Goal: Task Accomplishment & Management: Complete application form

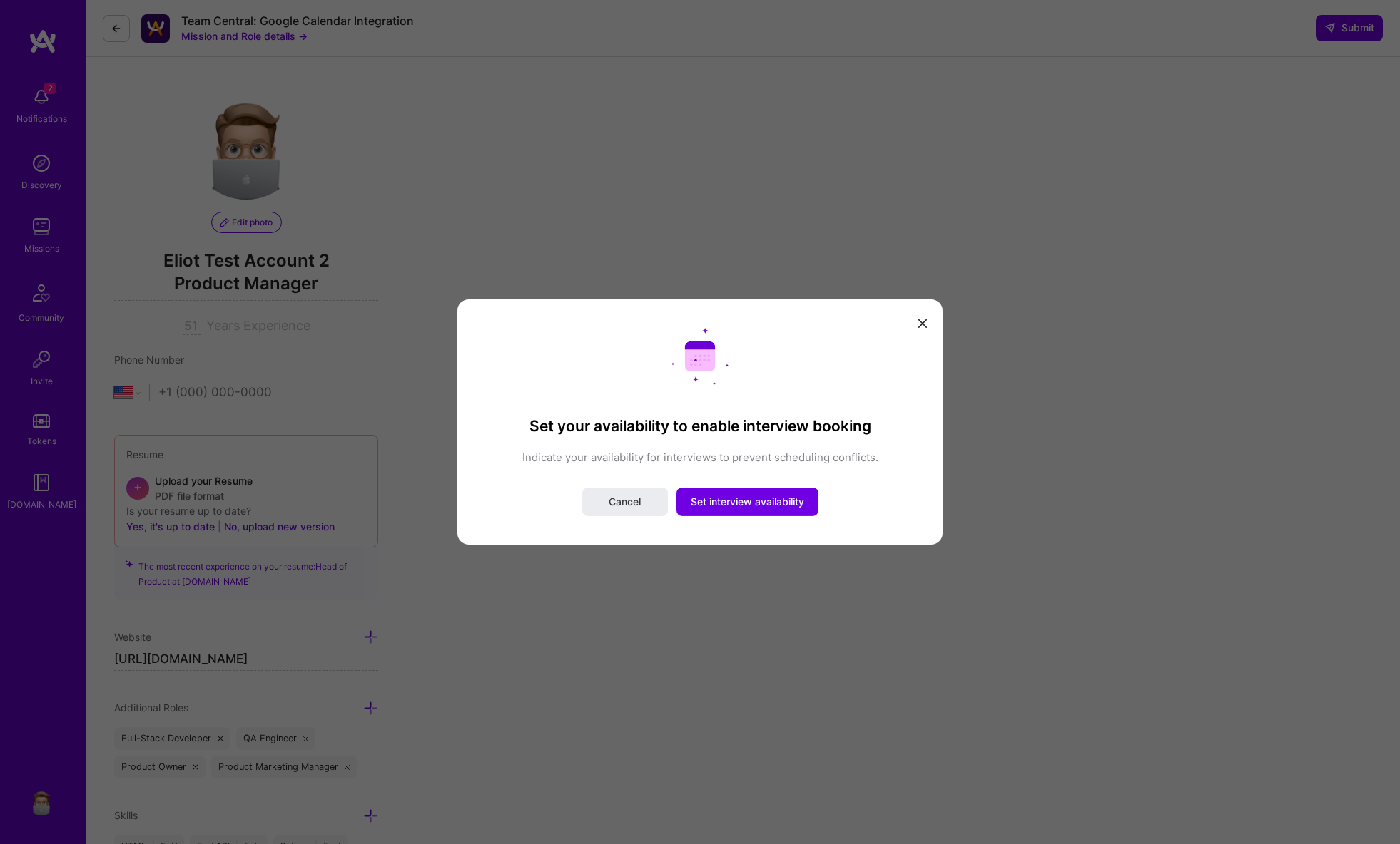
select select "US"
click at [730, 505] on span "Set interview availability" at bounding box center [747, 502] width 114 height 14
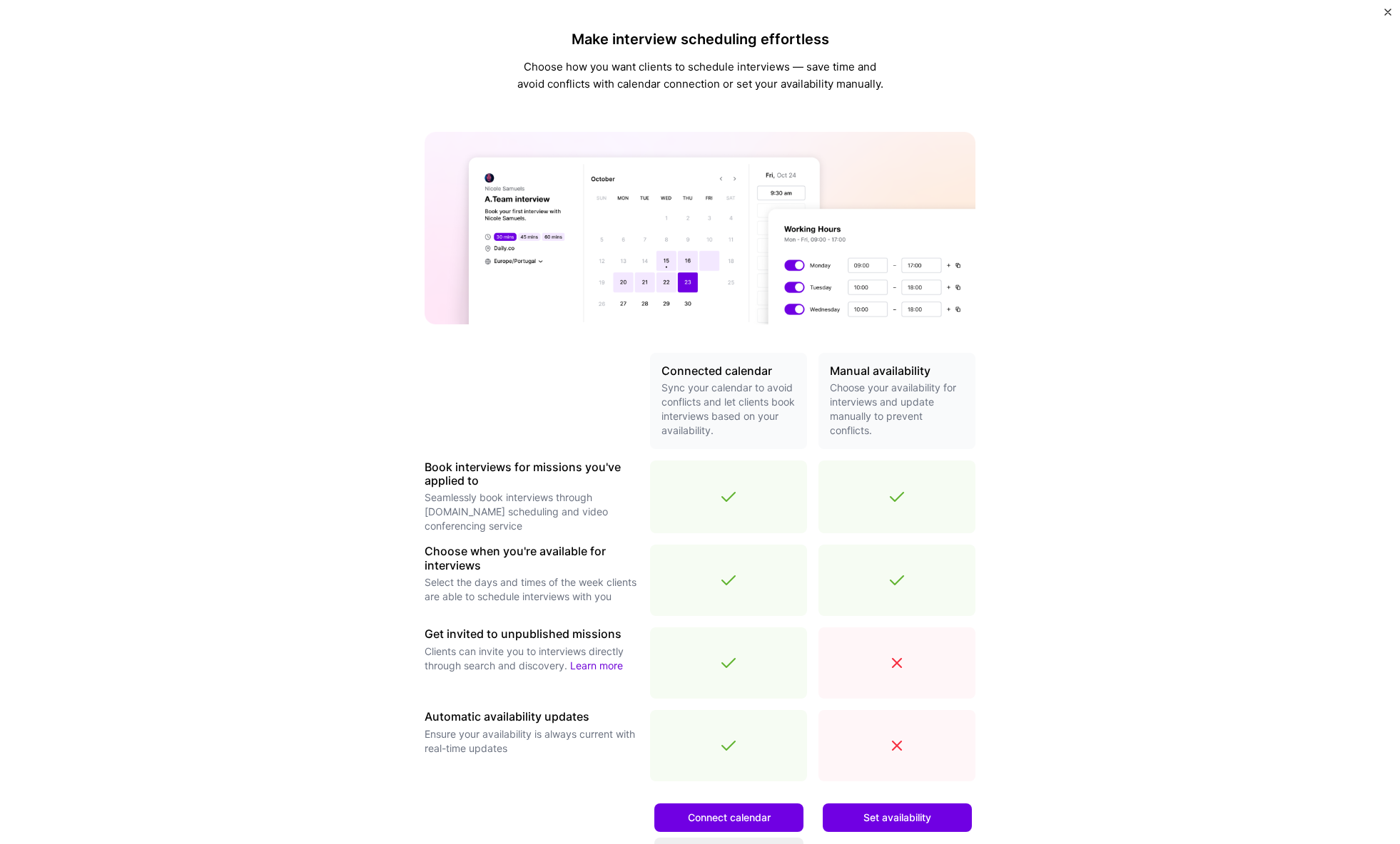
click at [1389, 9] on img "Close" at bounding box center [1387, 11] width 7 height 7
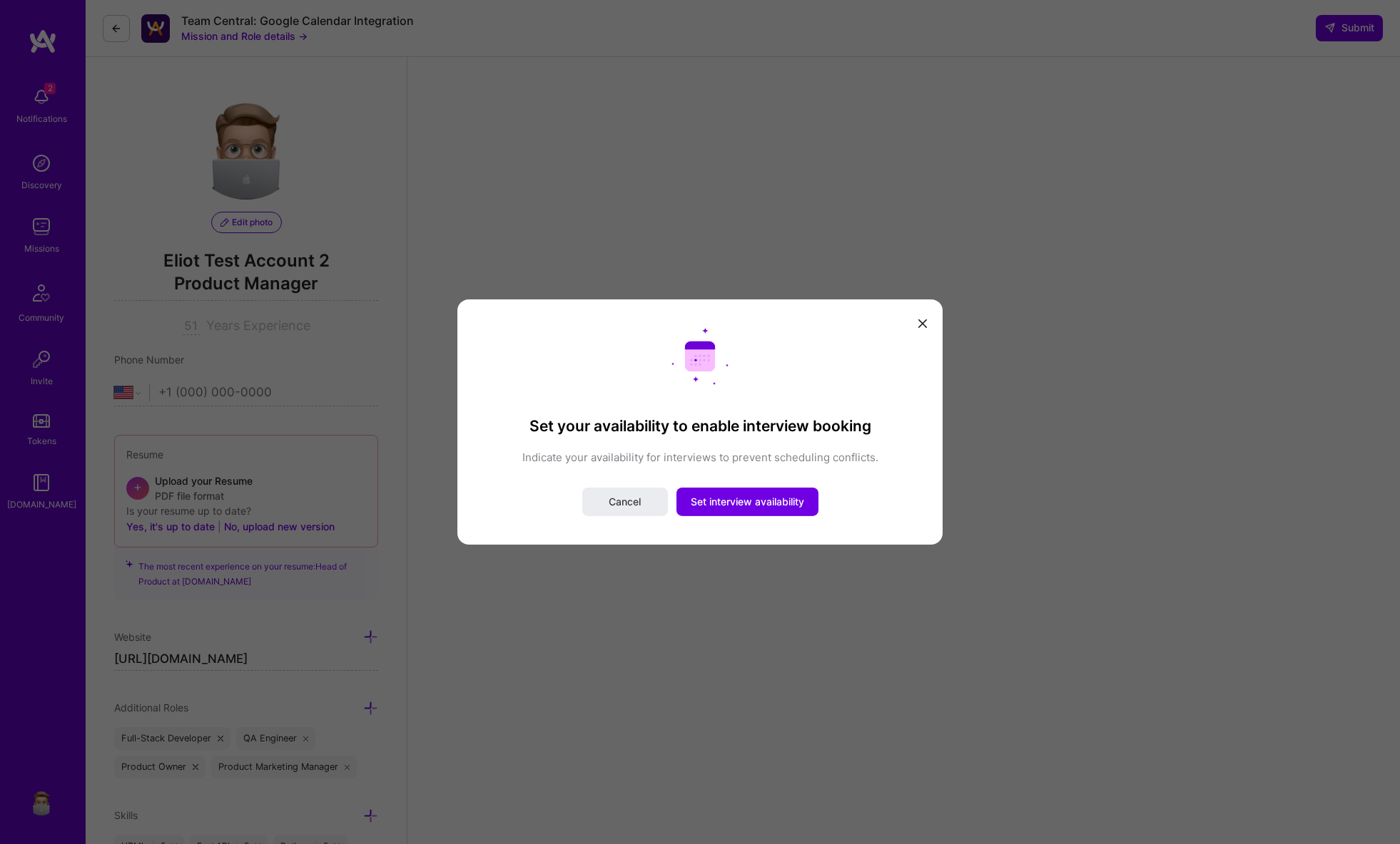
click at [919, 316] on button "modal" at bounding box center [922, 322] width 17 height 23
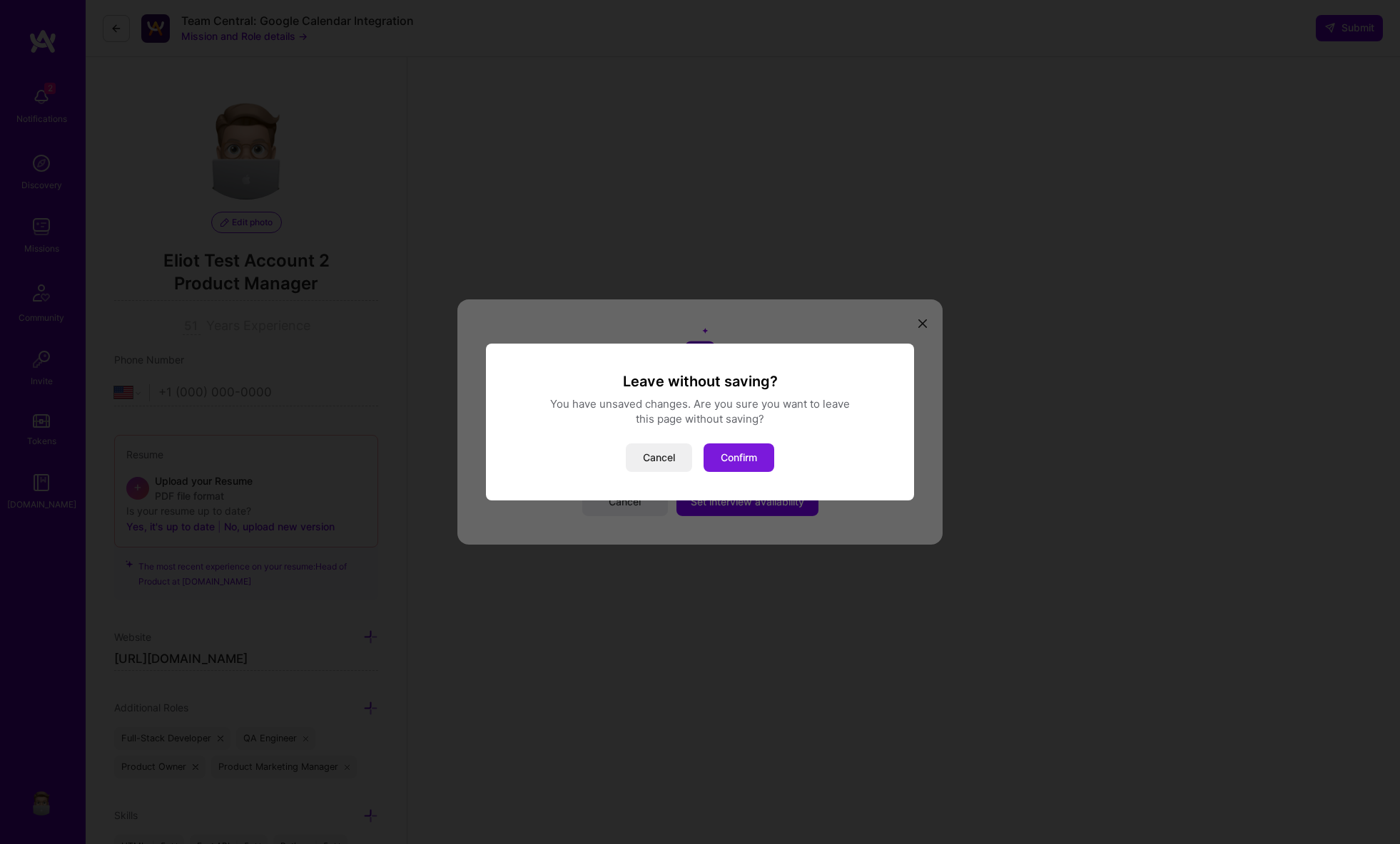
click at [735, 469] on button "Confirm" at bounding box center [738, 458] width 70 height 29
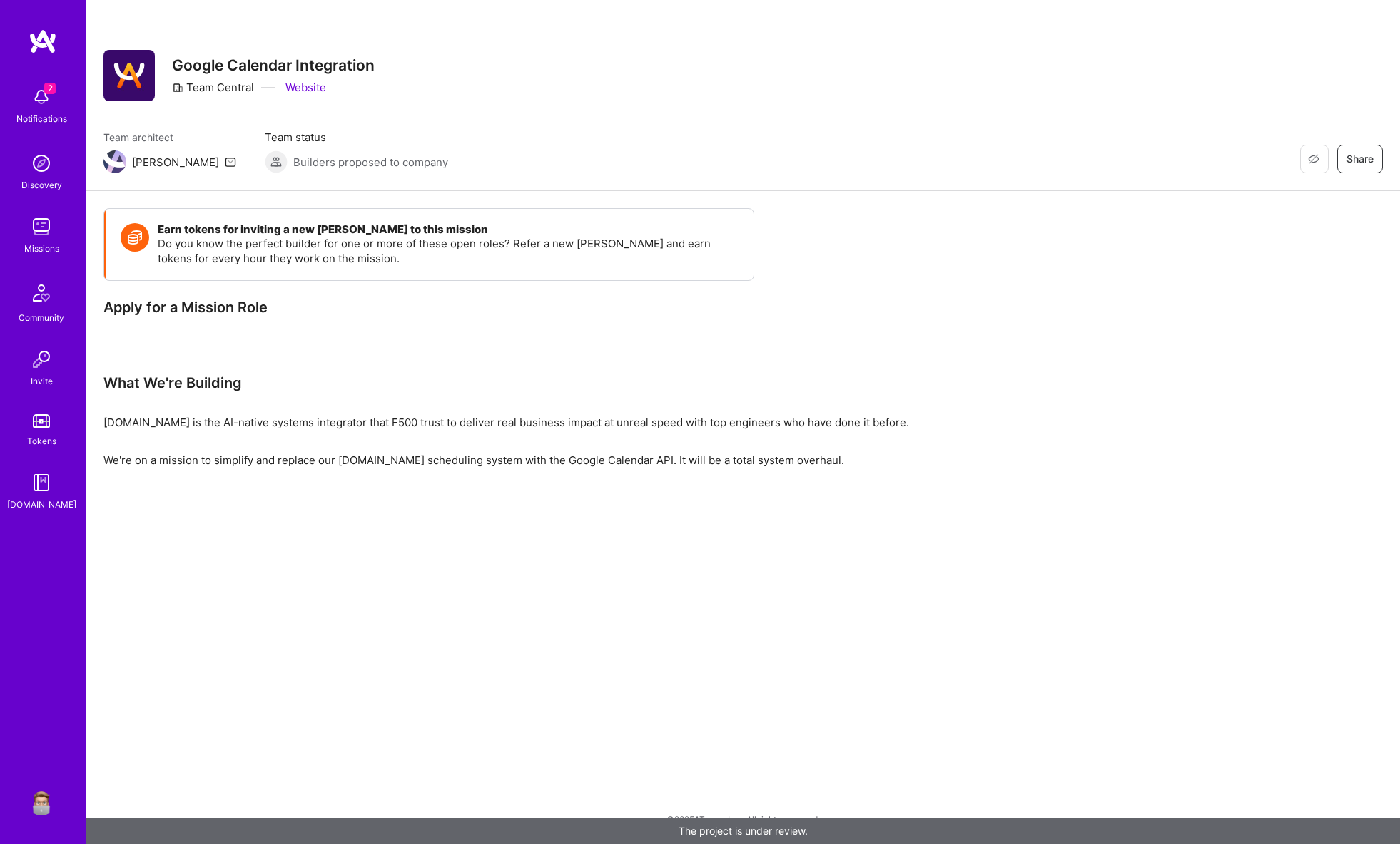
click at [735, 461] on p "We're on a mission to simplify and replace our [DOMAIN_NAME] scheduling system …" at bounding box center [531, 461] width 857 height 15
click at [41, 800] on img at bounding box center [42, 802] width 29 height 29
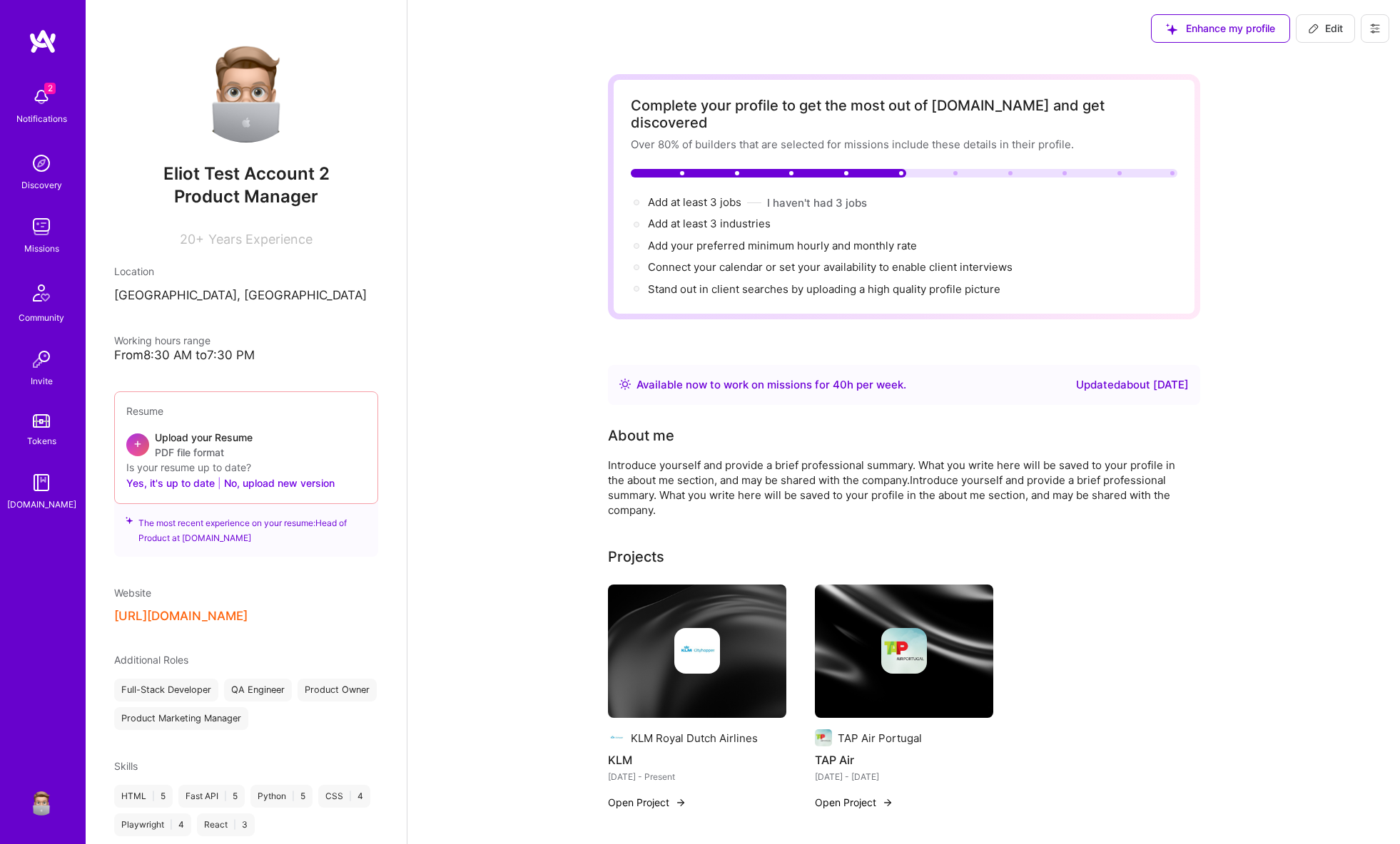
click at [1369, 20] on button at bounding box center [1375, 29] width 29 height 29
click at [1294, 61] on button "Settings" at bounding box center [1335, 61] width 107 height 36
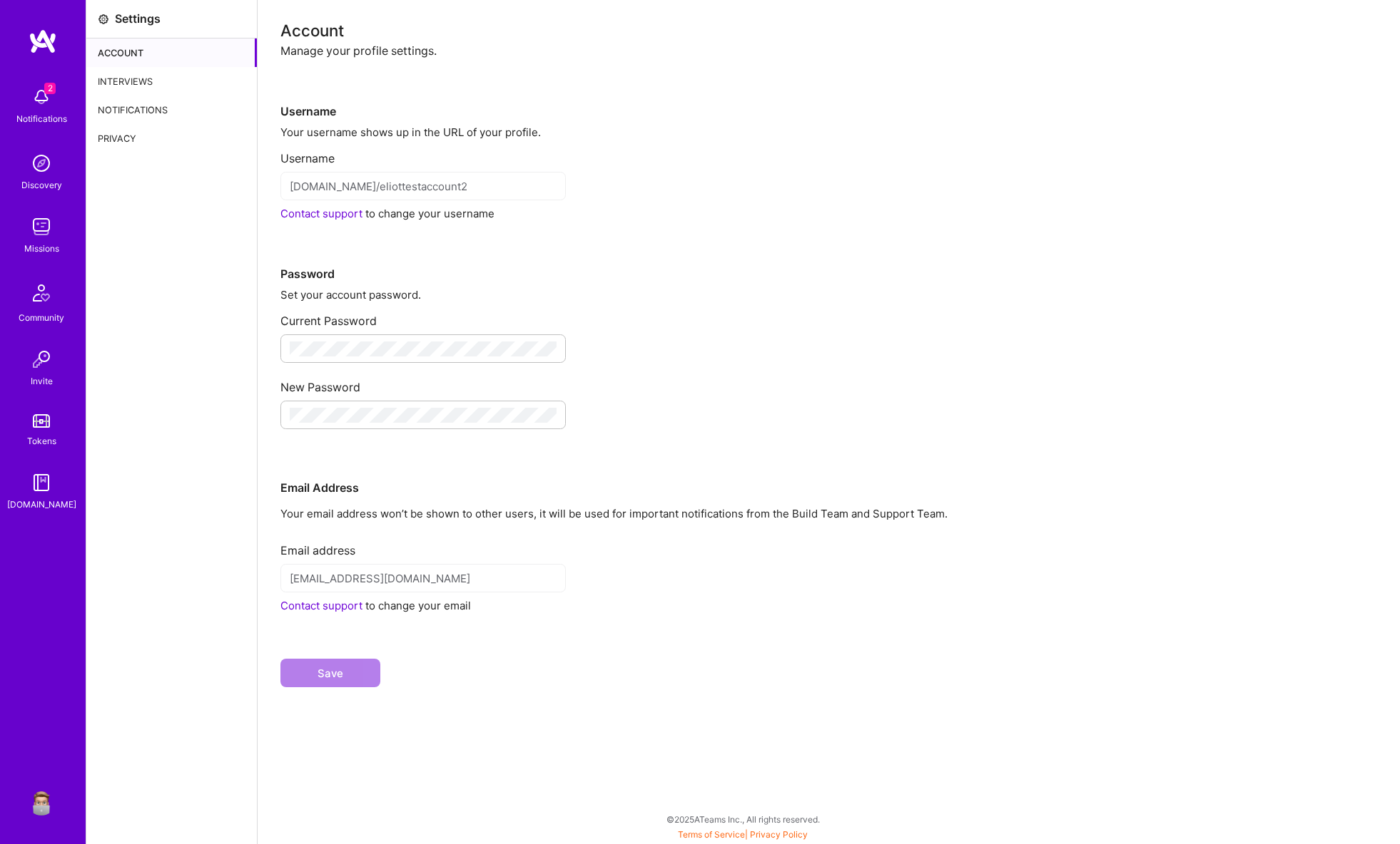
click at [155, 77] on div "Interviews" at bounding box center [171, 81] width 171 height 29
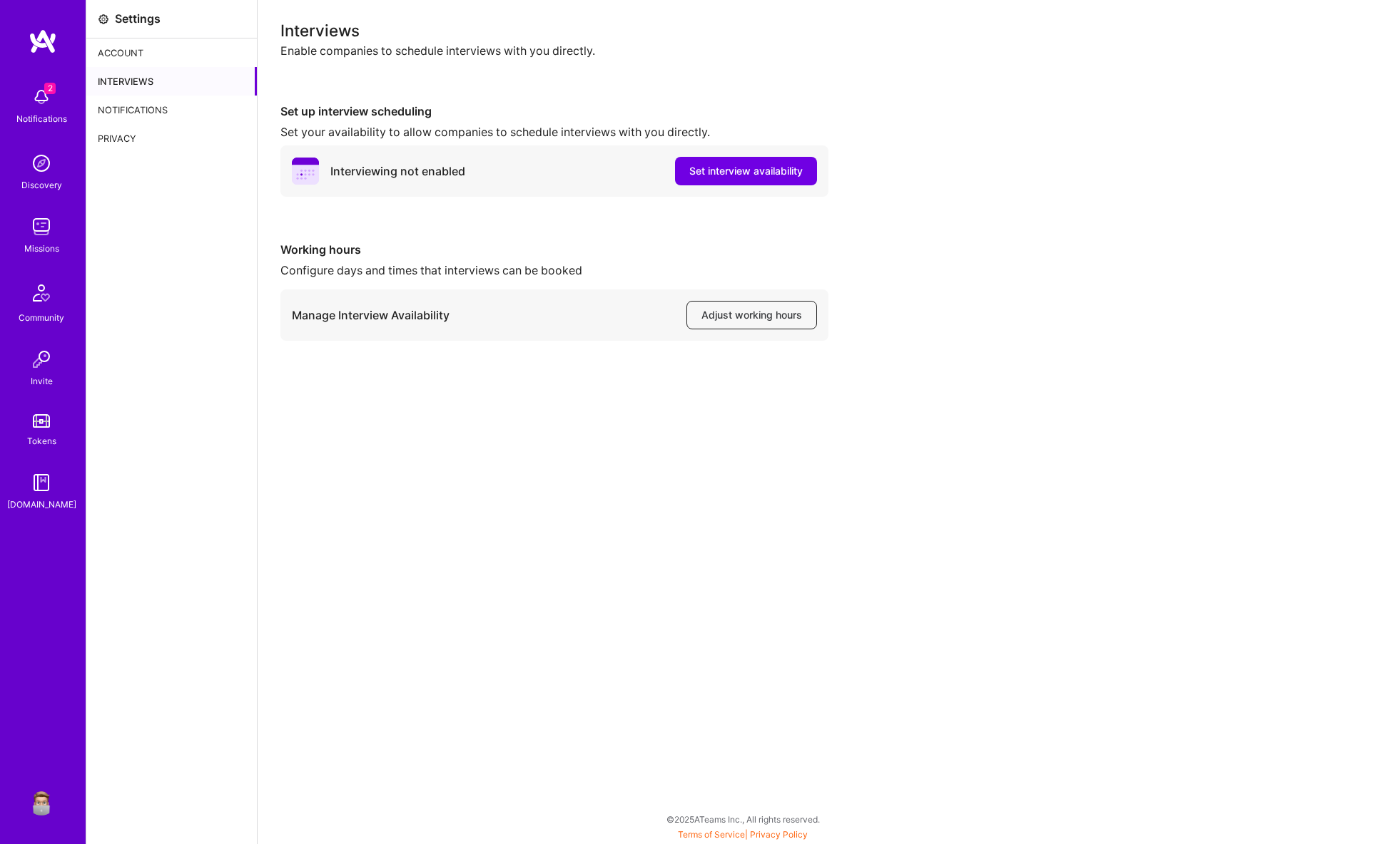
click at [728, 322] on span "Adjust working hours" at bounding box center [751, 315] width 101 height 14
click at [36, 220] on img at bounding box center [42, 227] width 29 height 29
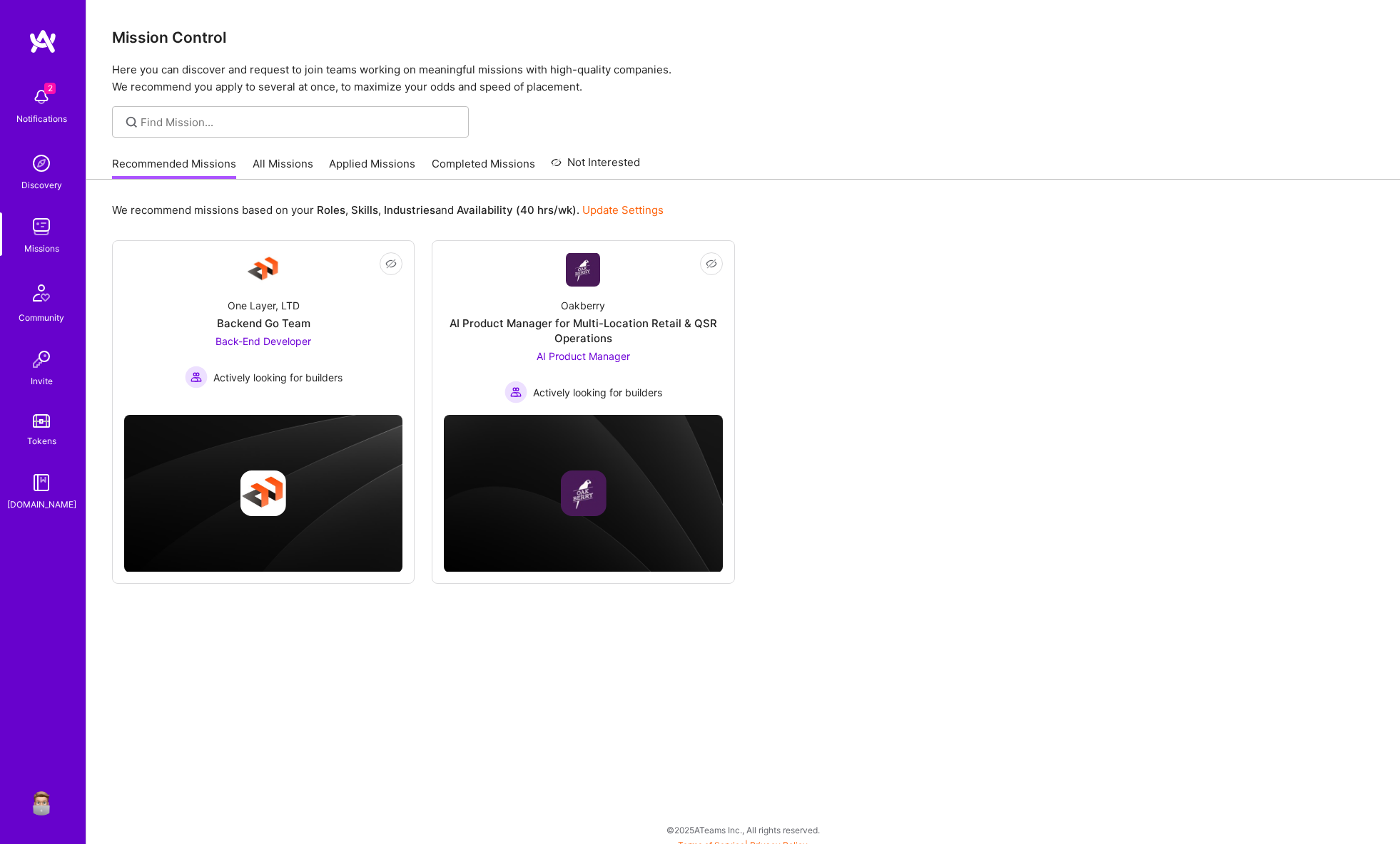
scroll to position [8, 0]
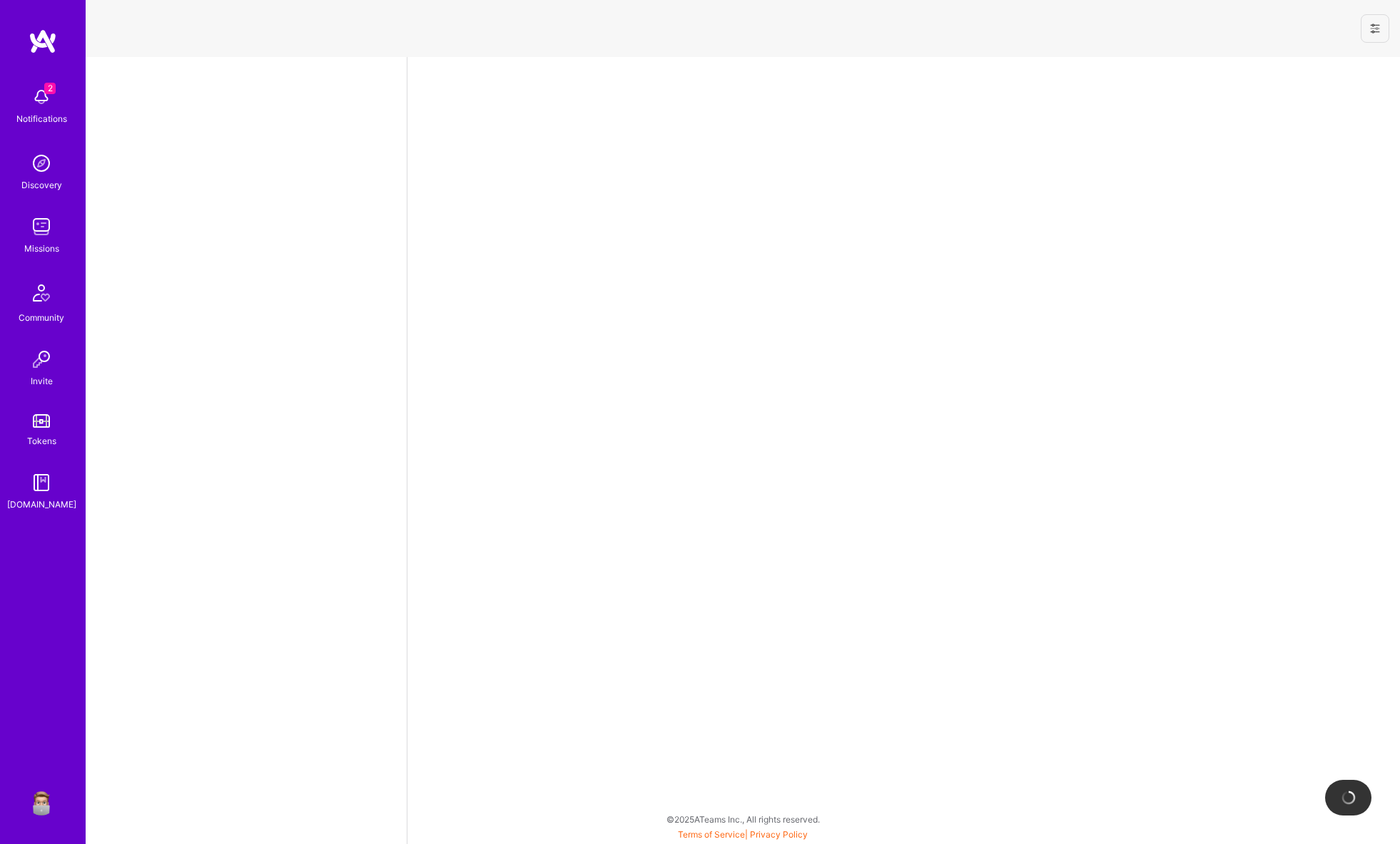
select select "US"
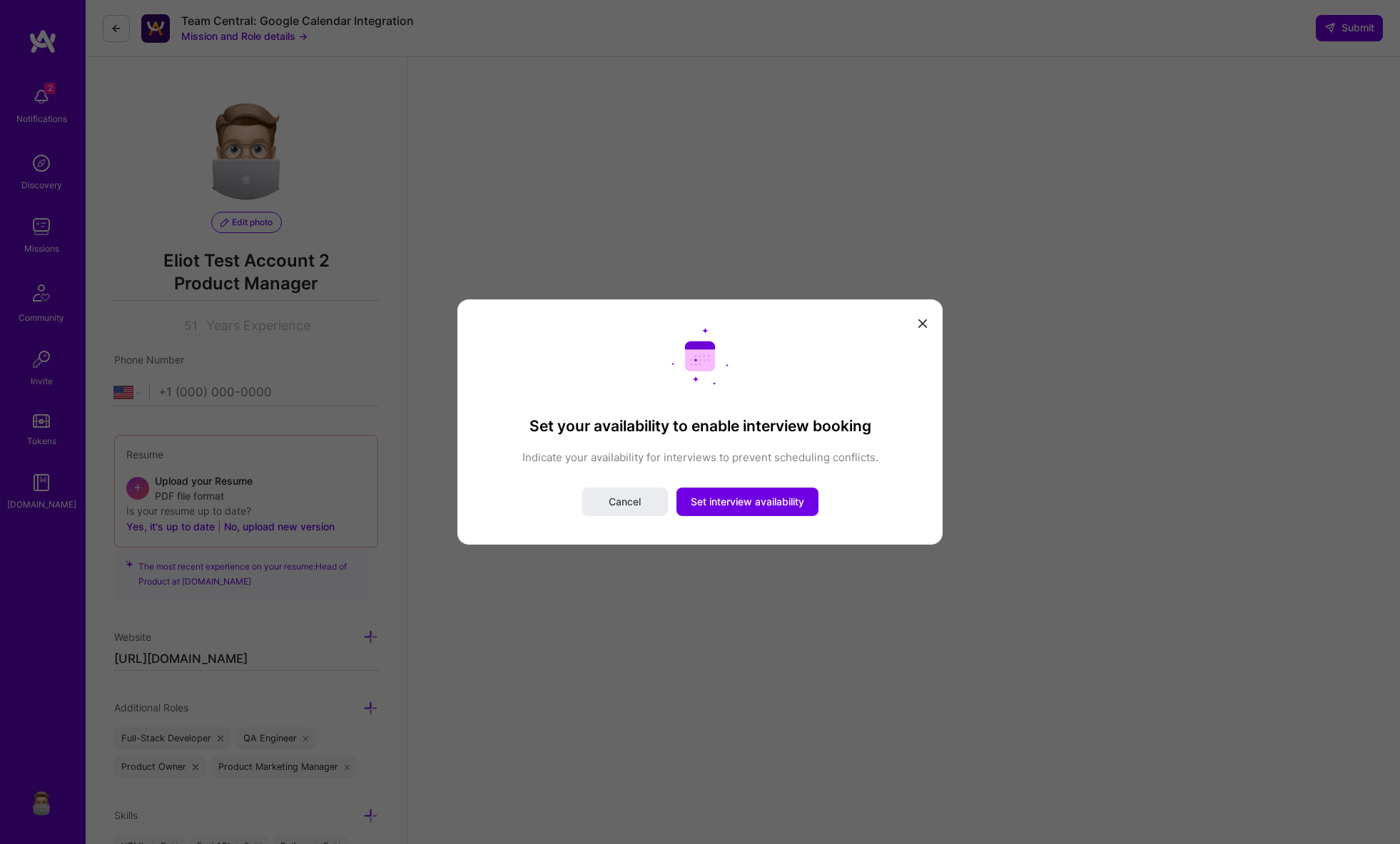
scroll to position [2, 0]
click at [744, 505] on span "Set interview availability" at bounding box center [747, 502] width 114 height 14
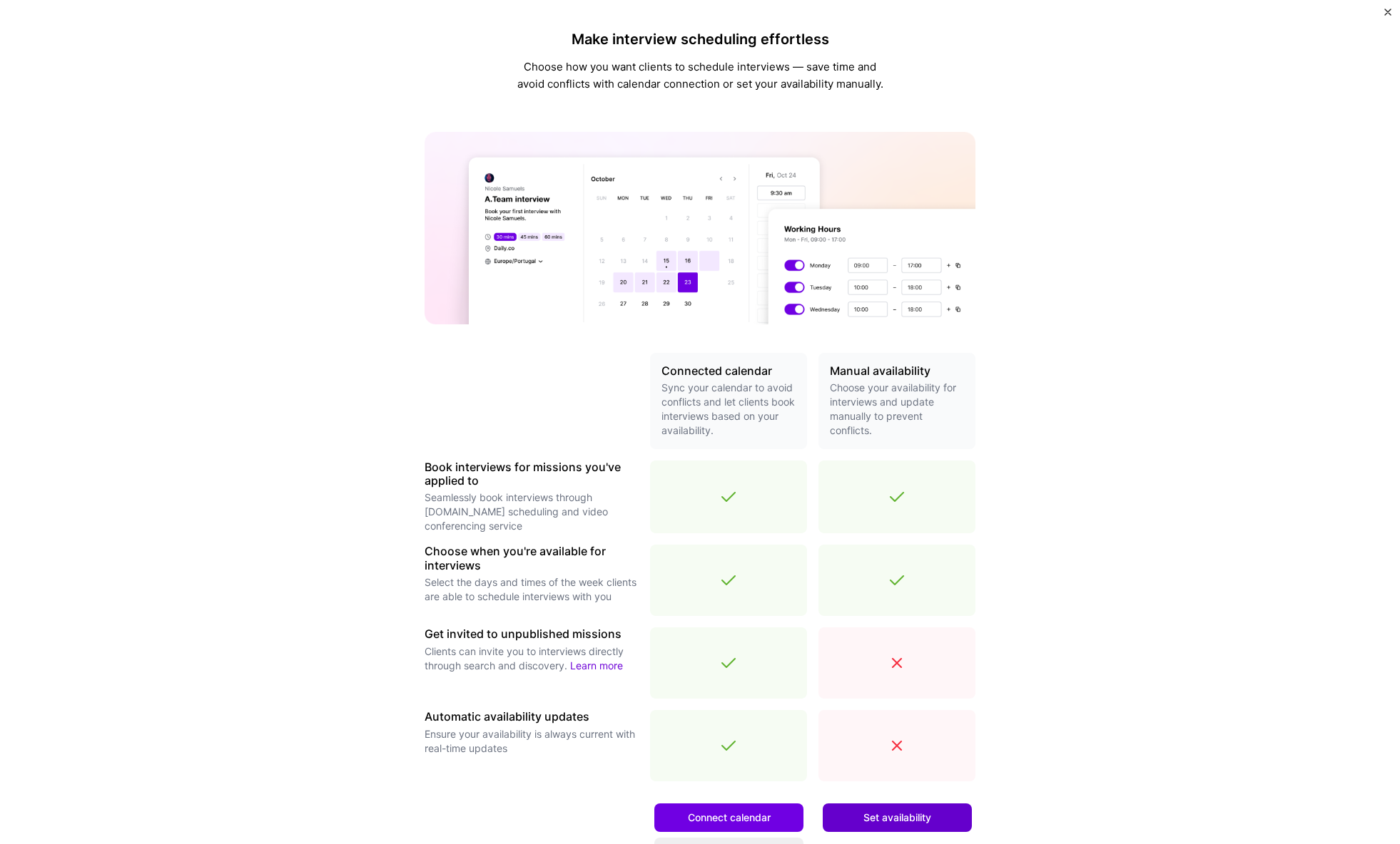
click at [910, 815] on span "Set availability" at bounding box center [897, 817] width 67 height 14
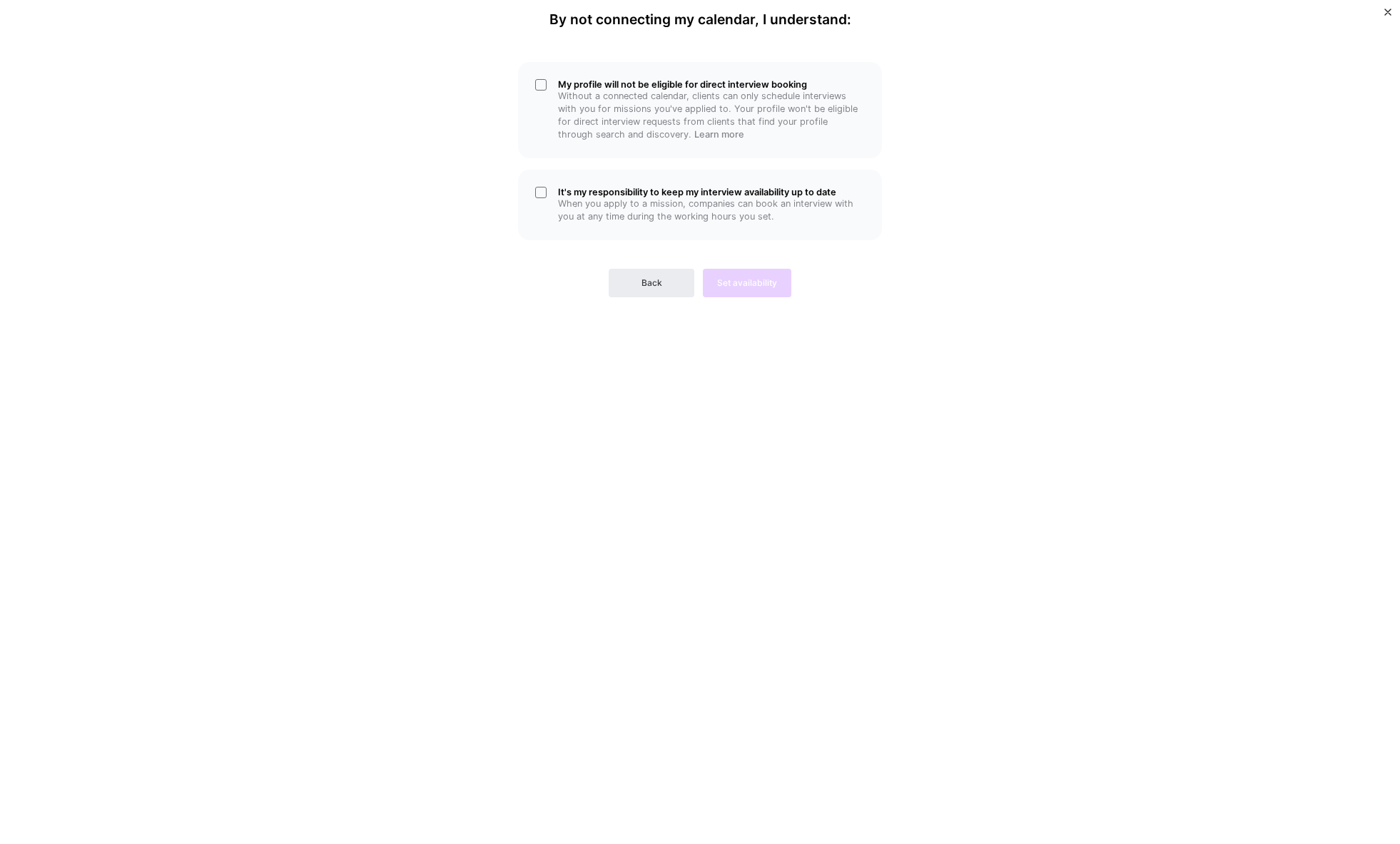
click at [640, 167] on div "My profile will not be eligible for direct interview booking Without a connecte…" at bounding box center [700, 177] width 428 height 241
click at [645, 128] on p "Without a connected calendar, clients can only schedule interviews with you for…" at bounding box center [711, 116] width 307 height 52
click at [669, 195] on h5 "It's my responsibility to keep my interview availability up to date" at bounding box center [711, 192] width 307 height 11
click at [717, 274] on button "Set availability" at bounding box center [747, 283] width 89 height 29
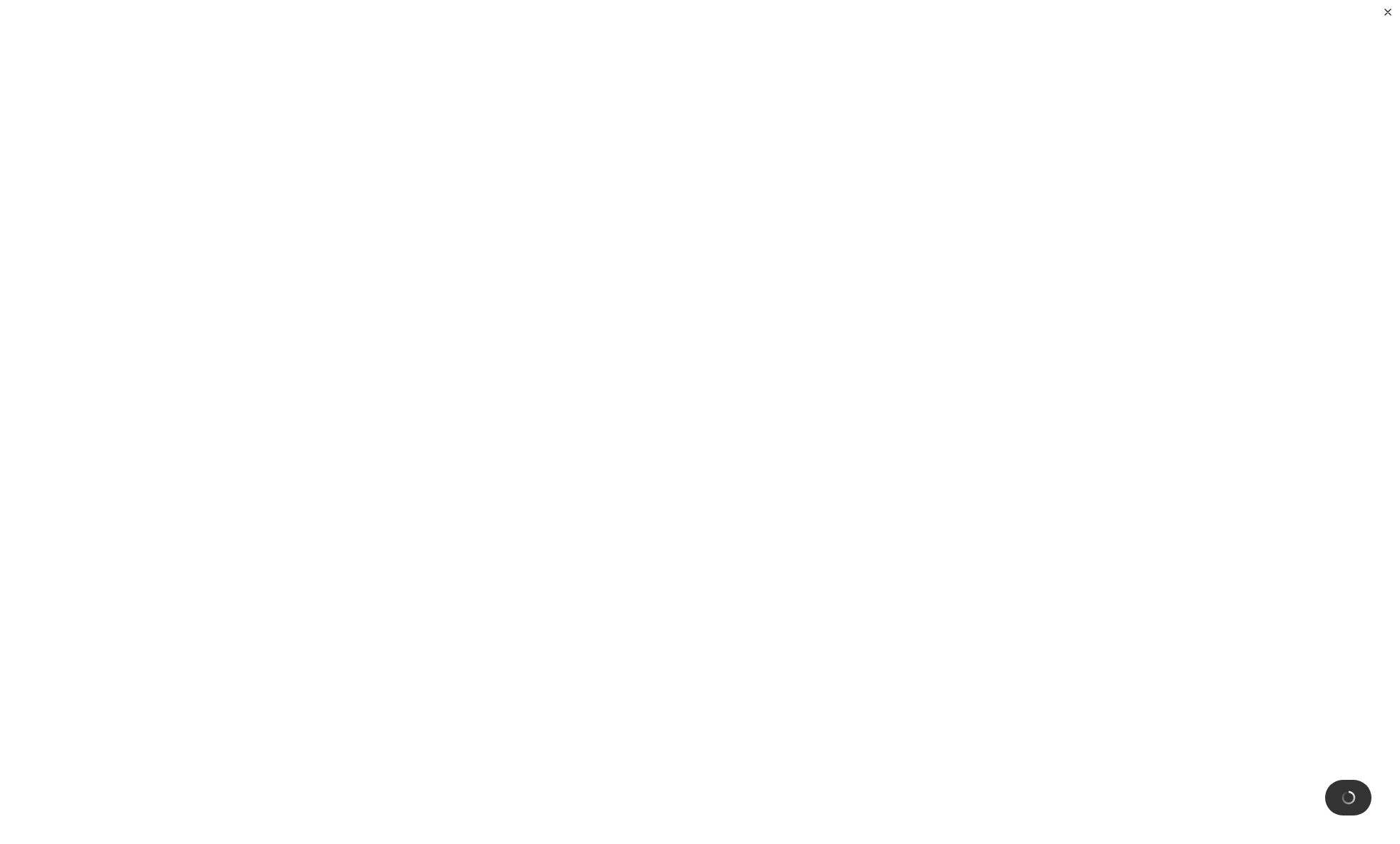
scroll to position [196, 0]
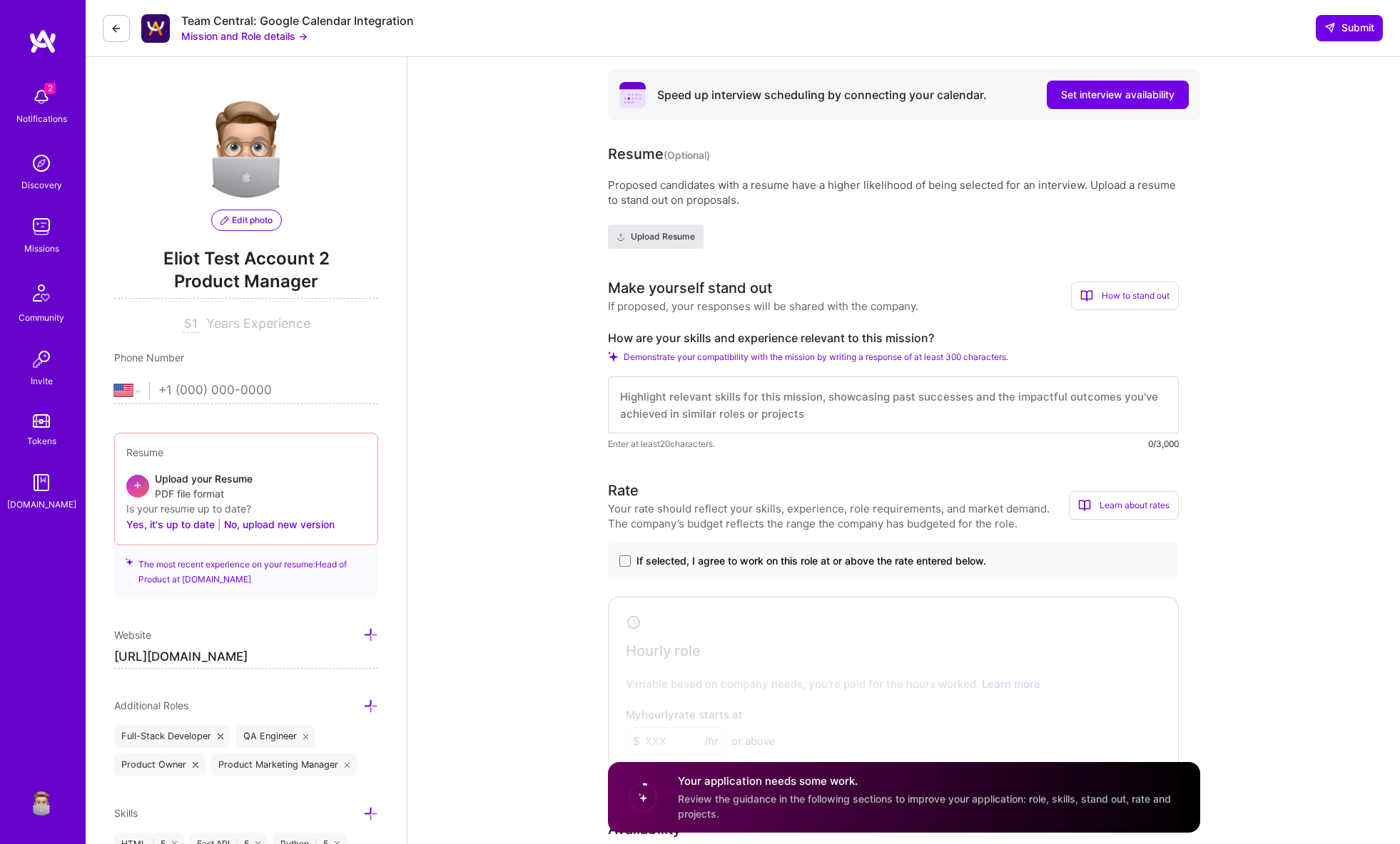
click at [678, 239] on span "Upload Resume" at bounding box center [656, 236] width 79 height 13
click at [1142, 292] on div "How to stand out" at bounding box center [1125, 296] width 108 height 29
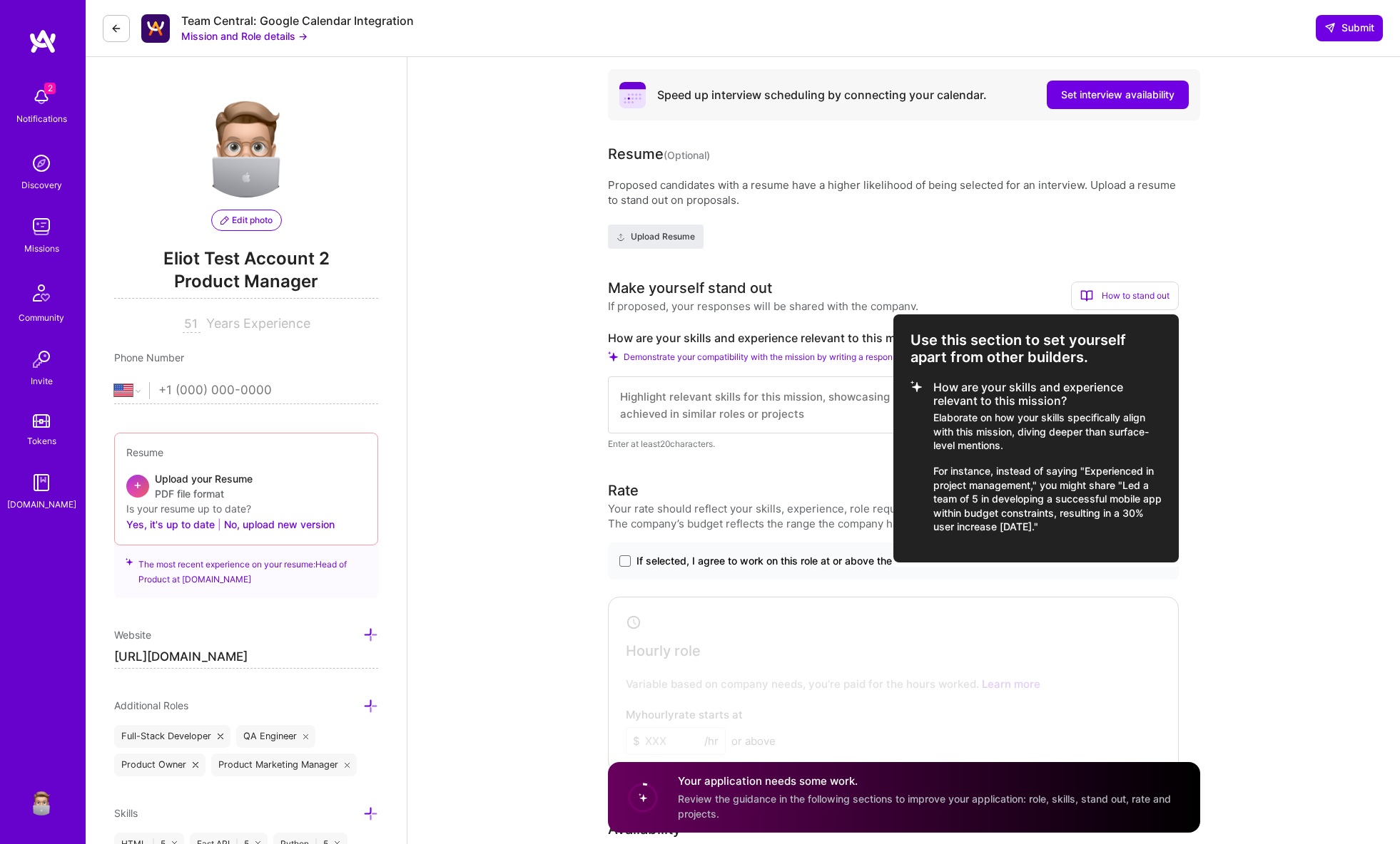
drag, startPoint x: 1117, startPoint y: 528, endPoint x: 908, endPoint y: 339, distance: 281.8
click at [908, 339] on div "Use this section to set yourself apart from other builders. How are your skills…" at bounding box center [1035, 439] width 286 height 249
copy div "Use this section to set yourself apart from other builders. How are your skills…"
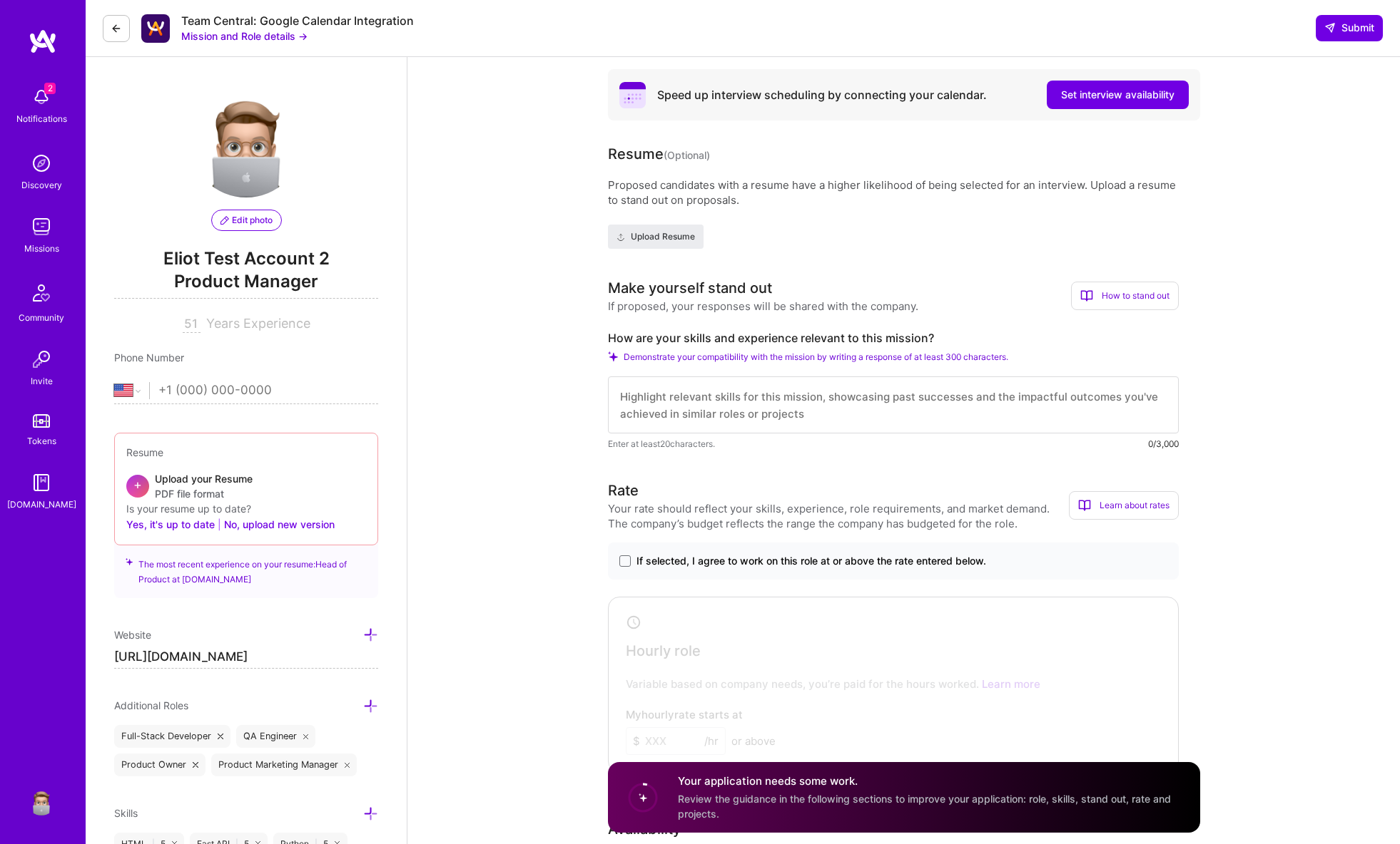
click at [764, 405] on textarea at bounding box center [893, 405] width 571 height 57
paste textarea "Use this section to set yourself apart from other builders. How are your skills…"
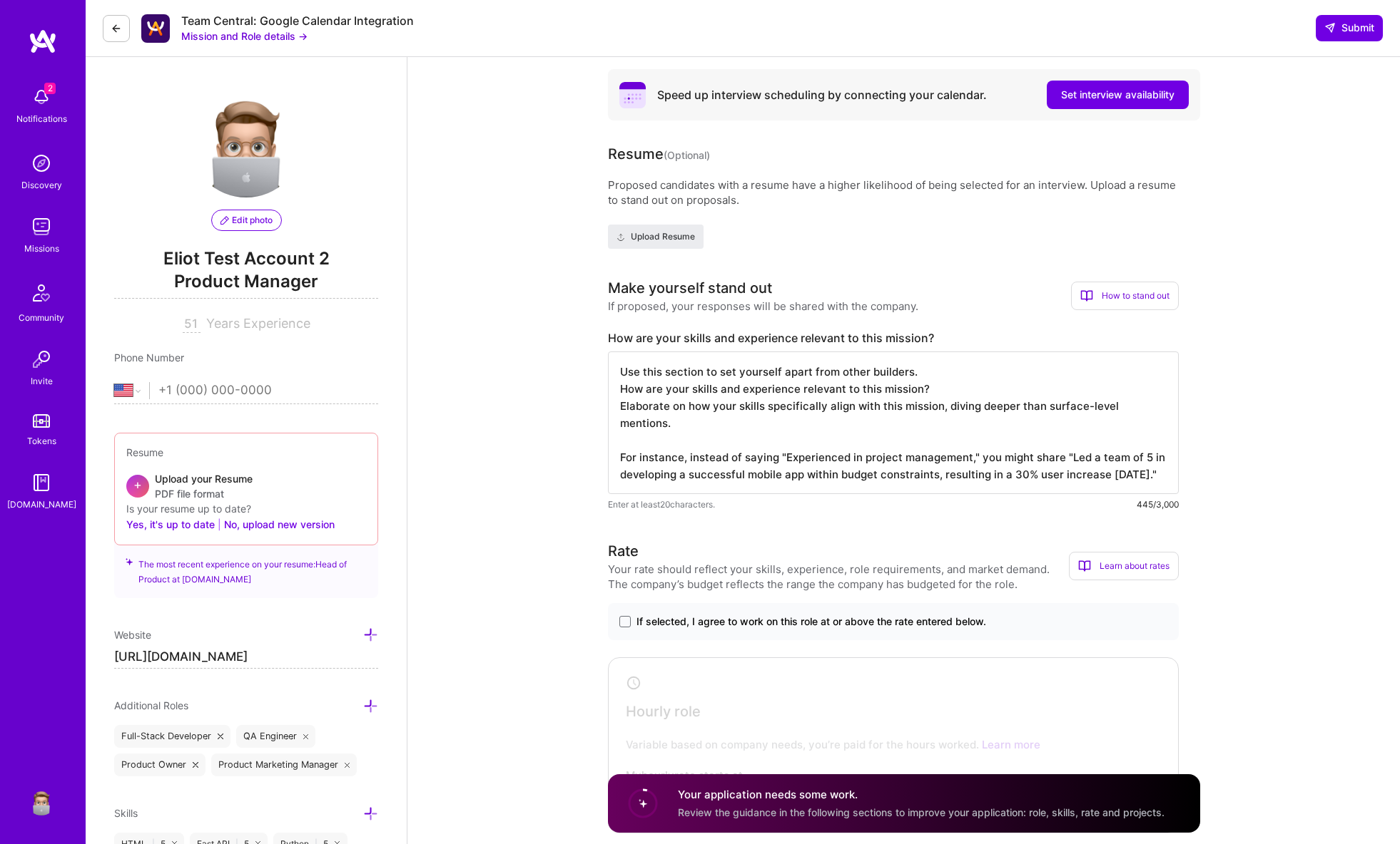
type textarea "Use this section to set yourself apart from other builders. How are your skills…"
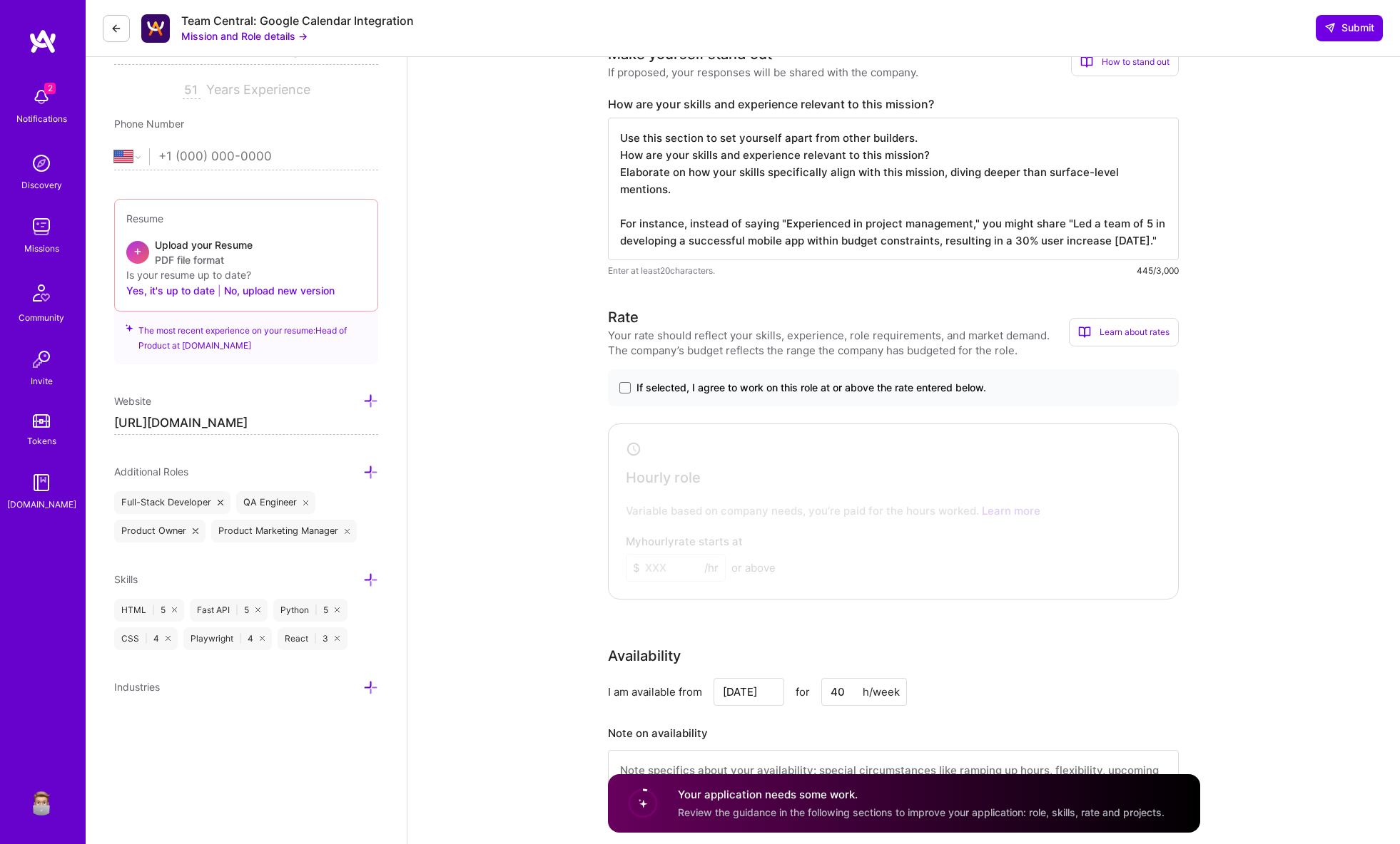
scroll to position [264, 0]
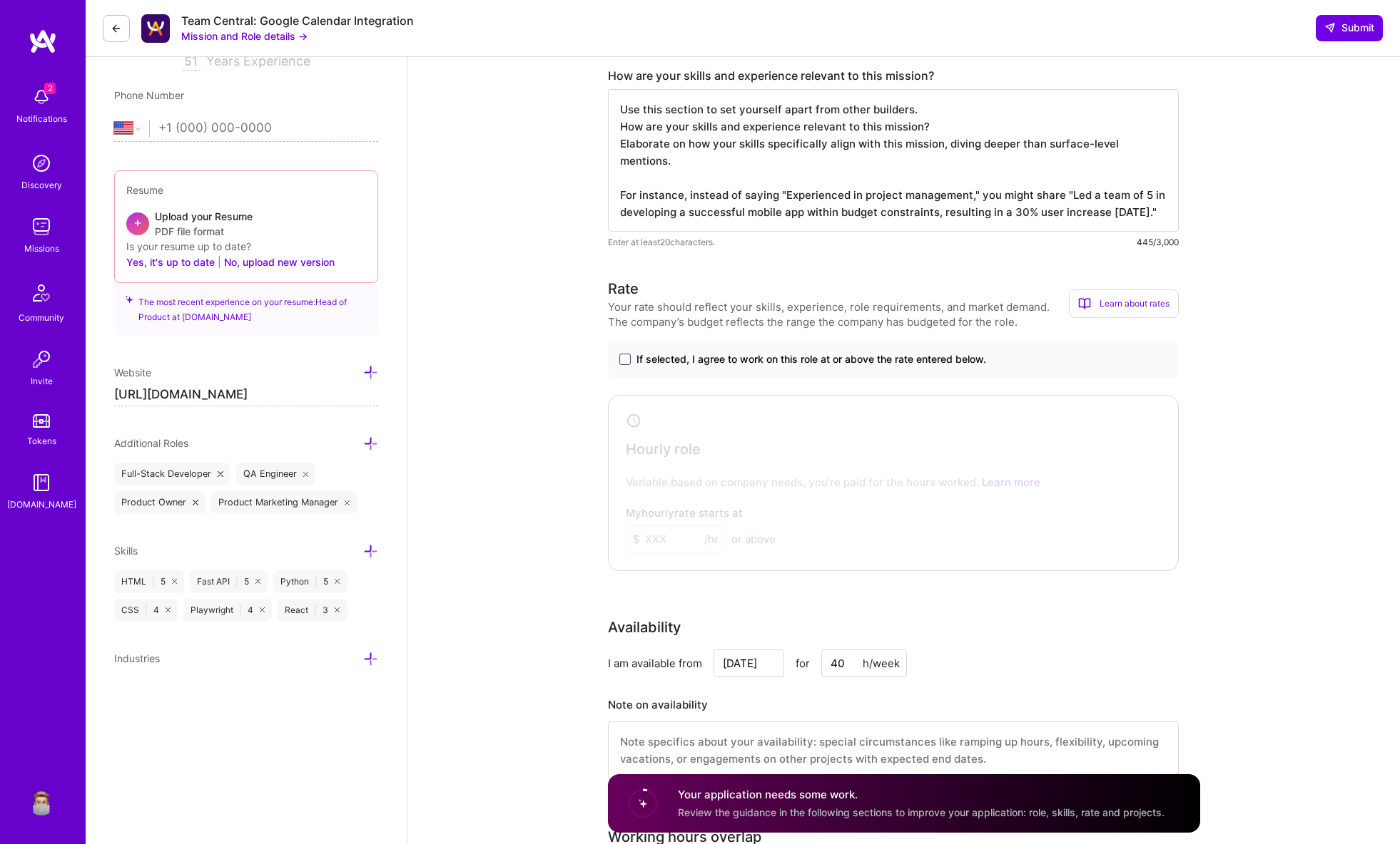
click at [623, 361] on span at bounding box center [625, 359] width 11 height 11
click at [0, 0] on input "If selected, I agree to work on this role at or above the rate entered below." at bounding box center [0, 0] width 0 height 0
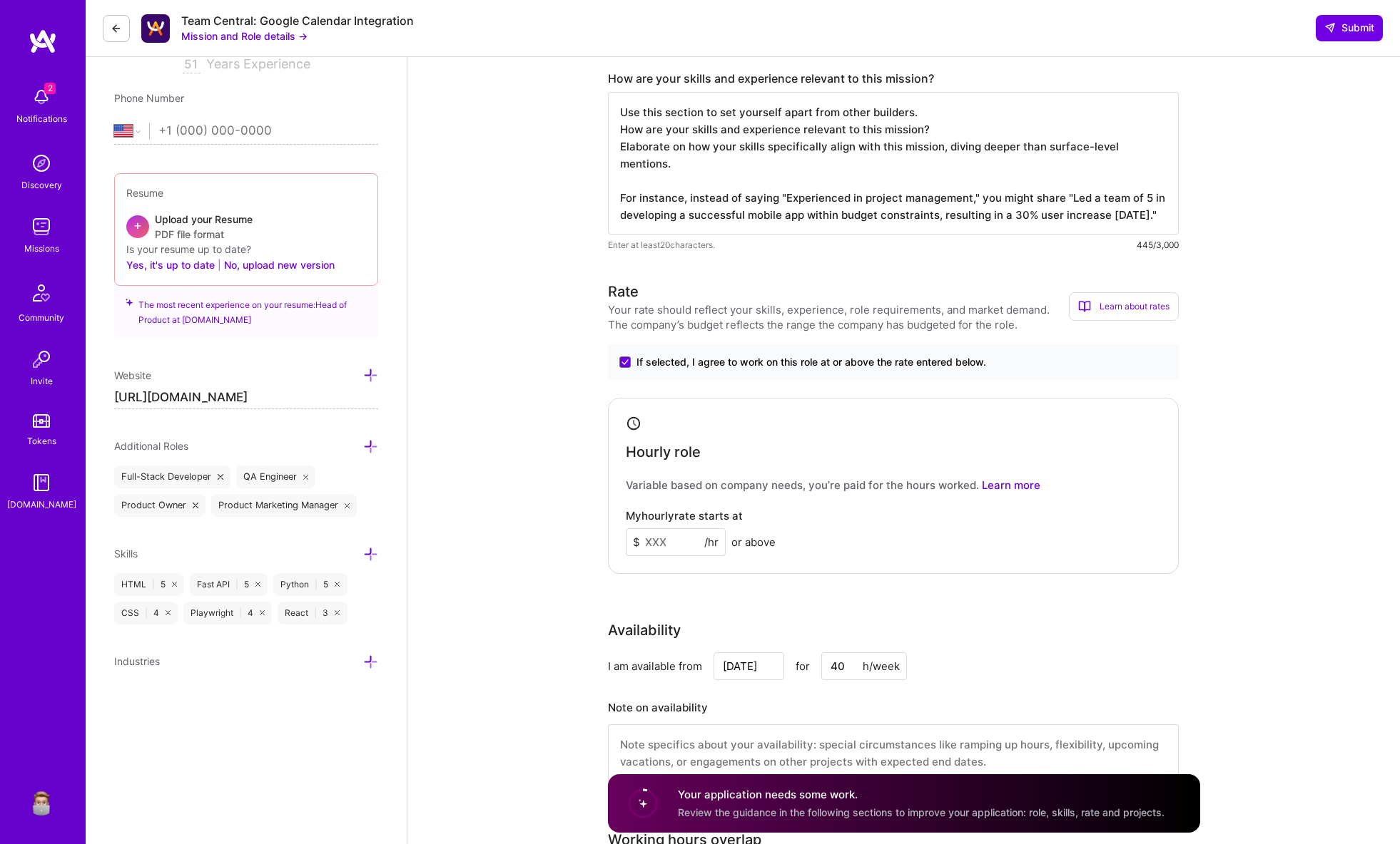
click at [666, 540] on input at bounding box center [675, 542] width 100 height 28
type input "1892"
click at [556, 545] on div "Speed up interview scheduling by connecting your calendar. Set interview availa…" at bounding box center [903, 652] width 992 height 1712
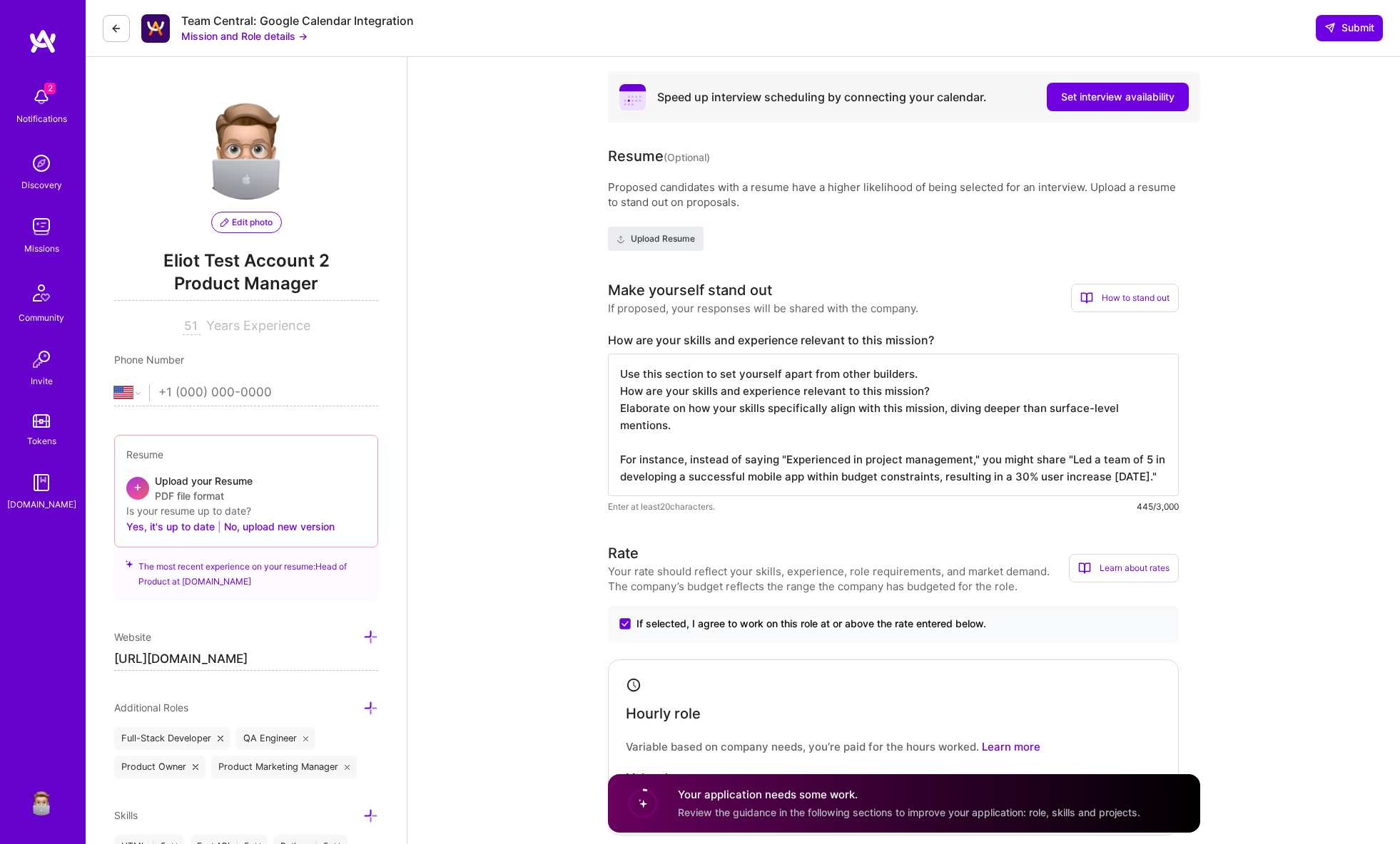
click at [253, 35] on button "Mission and Role details →" at bounding box center [244, 36] width 127 height 15
click at [262, 35] on button "Mission and Role details →" at bounding box center [244, 36] width 127 height 15
click at [268, 42] on button "Mission and Role details →" at bounding box center [244, 36] width 127 height 15
click at [278, 36] on button "Mission and Role details →" at bounding box center [244, 36] width 127 height 15
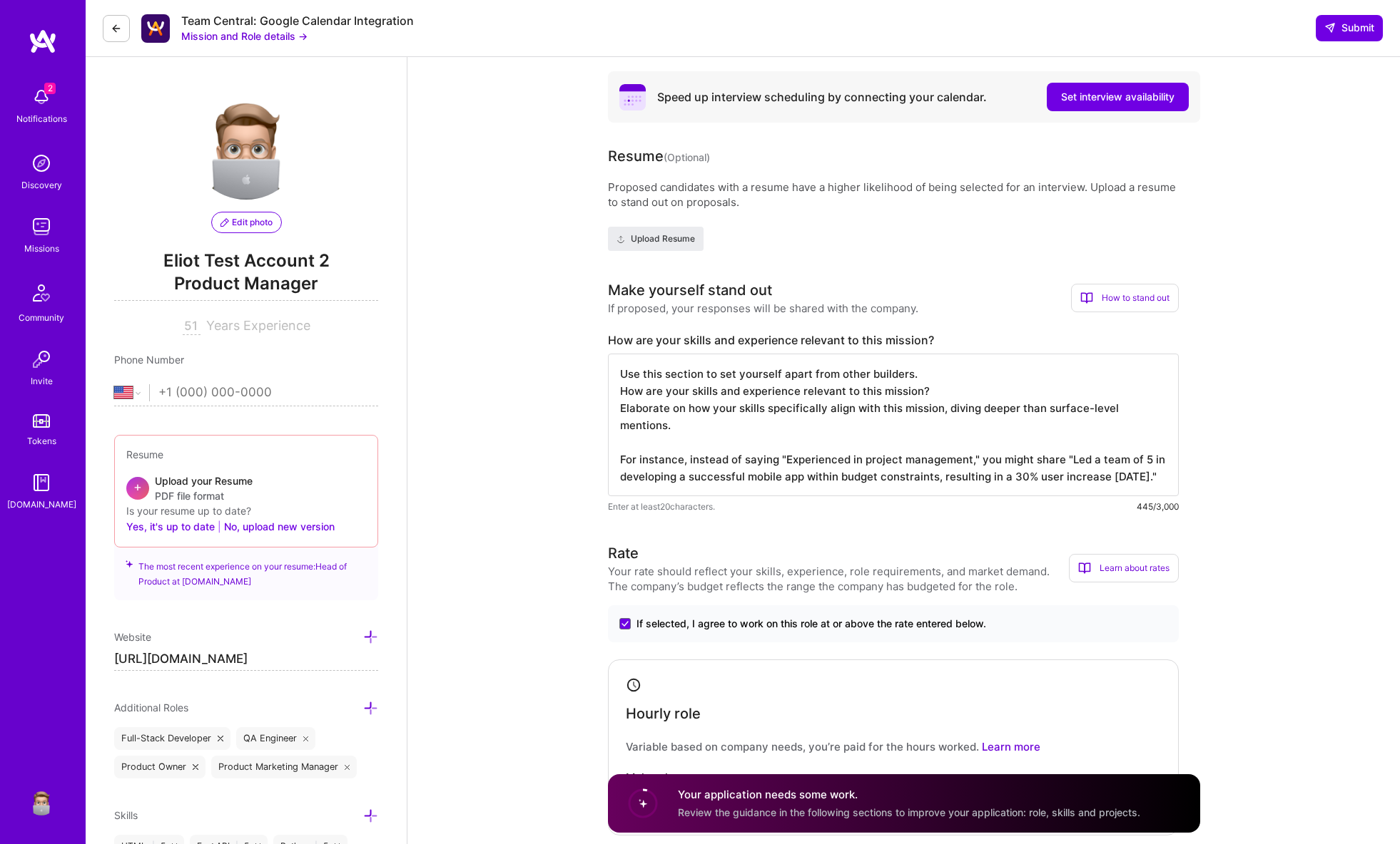
click at [123, 27] on button at bounding box center [117, 29] width 27 height 27
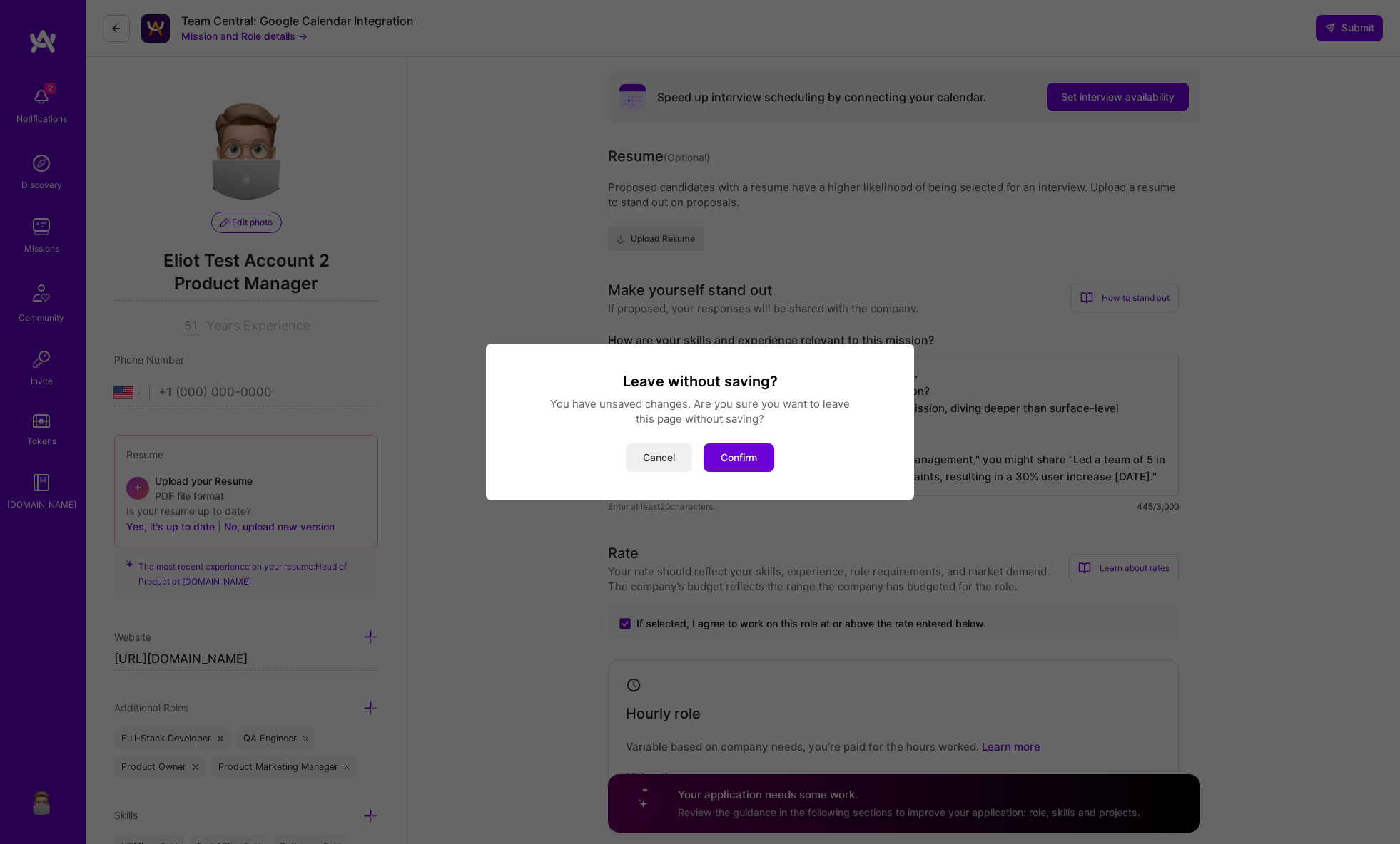
click at [655, 452] on button "Cancel" at bounding box center [659, 458] width 67 height 29
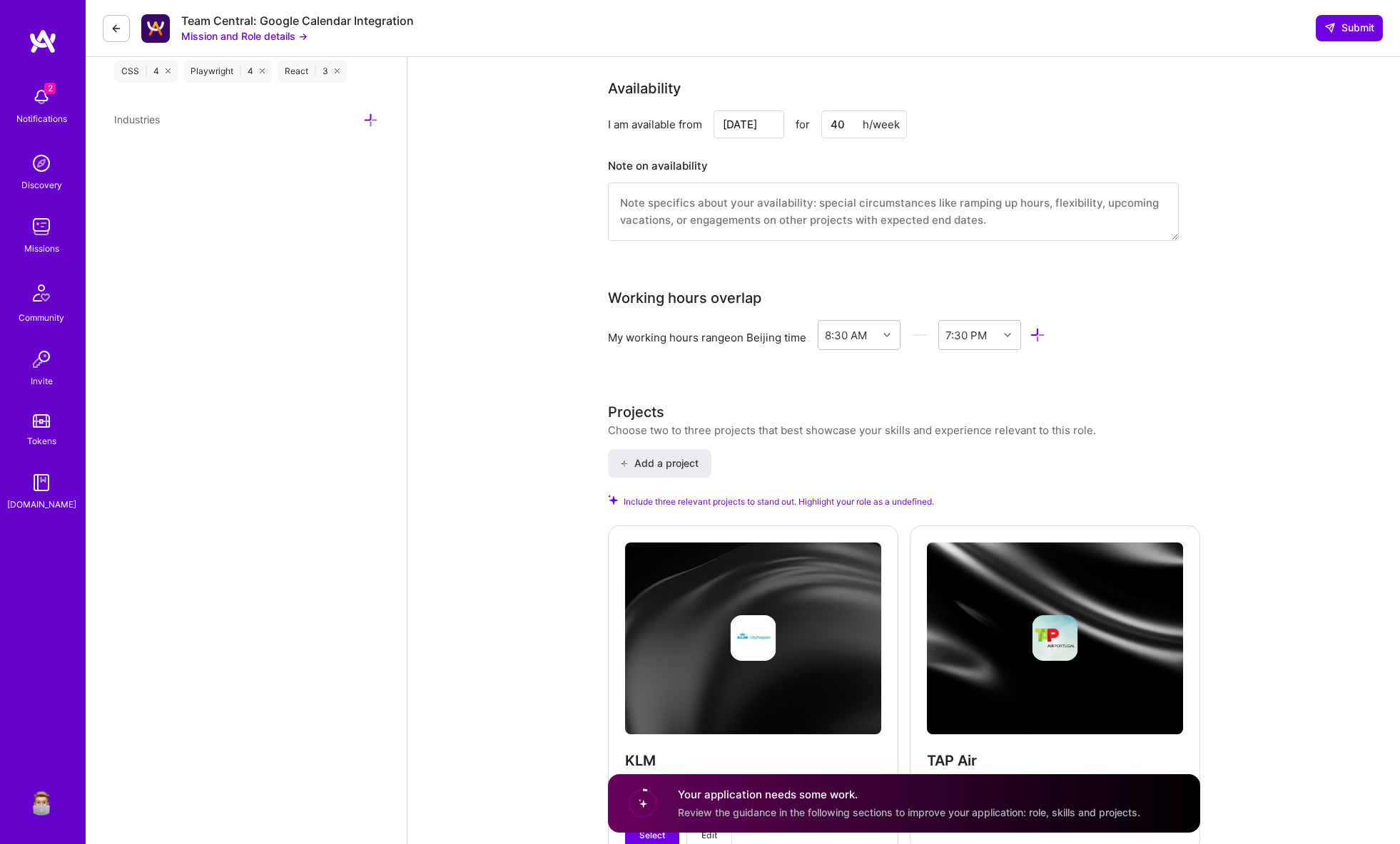
scroll to position [925, 0]
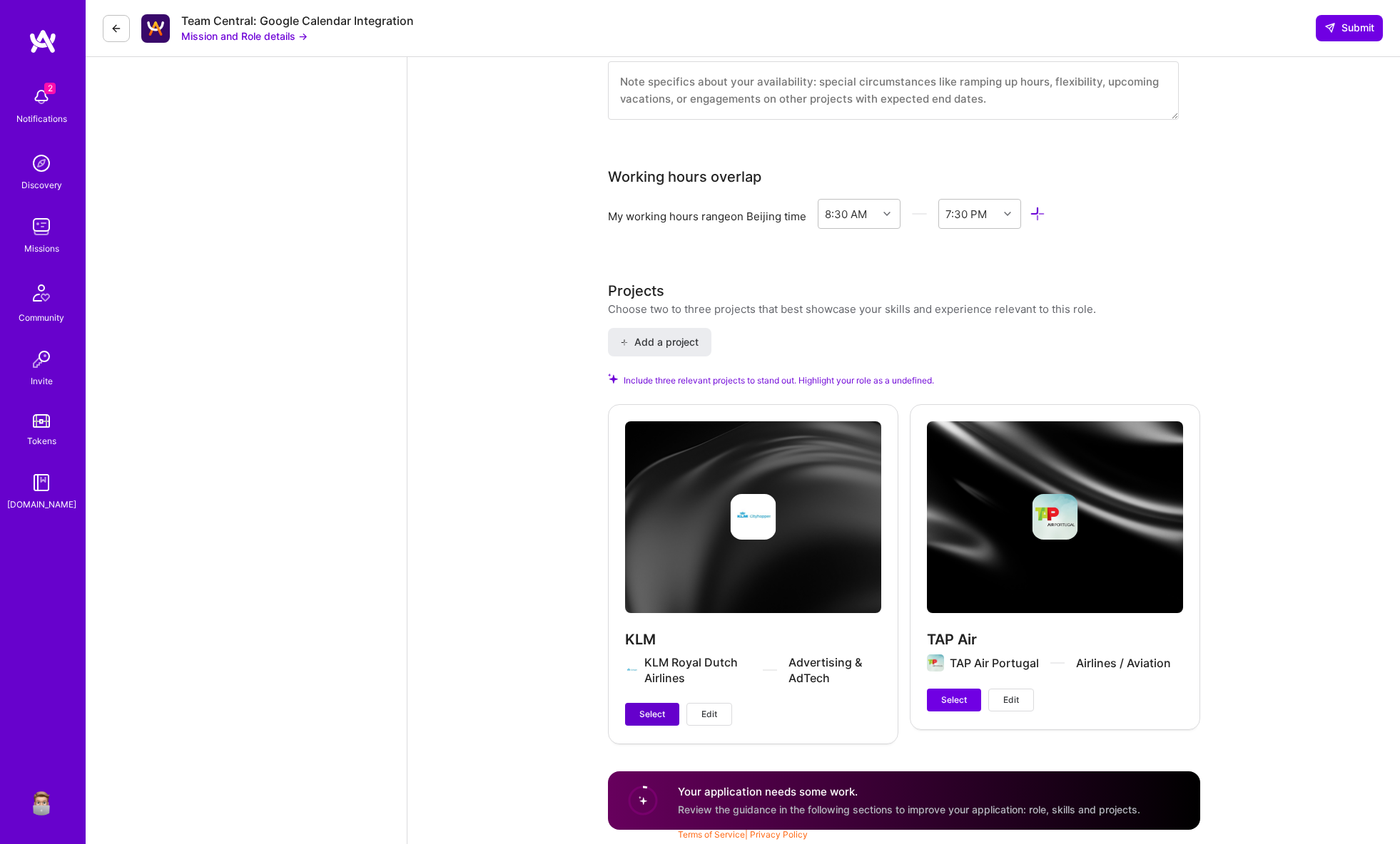
click at [662, 710] on span "Select" at bounding box center [652, 714] width 26 height 13
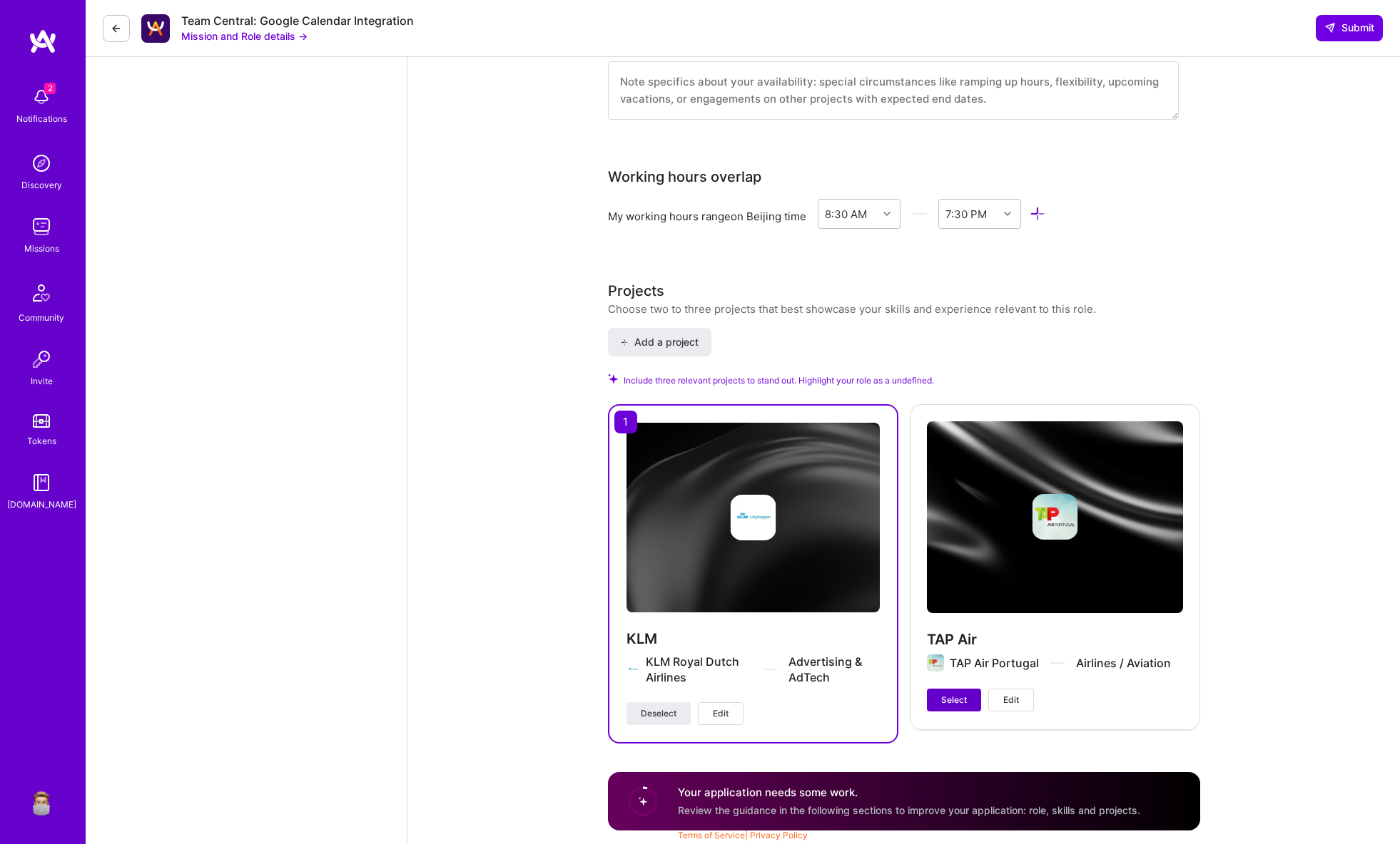
drag, startPoint x: 958, startPoint y: 704, endPoint x: 948, endPoint y: 706, distance: 10.2
click at [958, 704] on span "Select" at bounding box center [954, 700] width 26 height 13
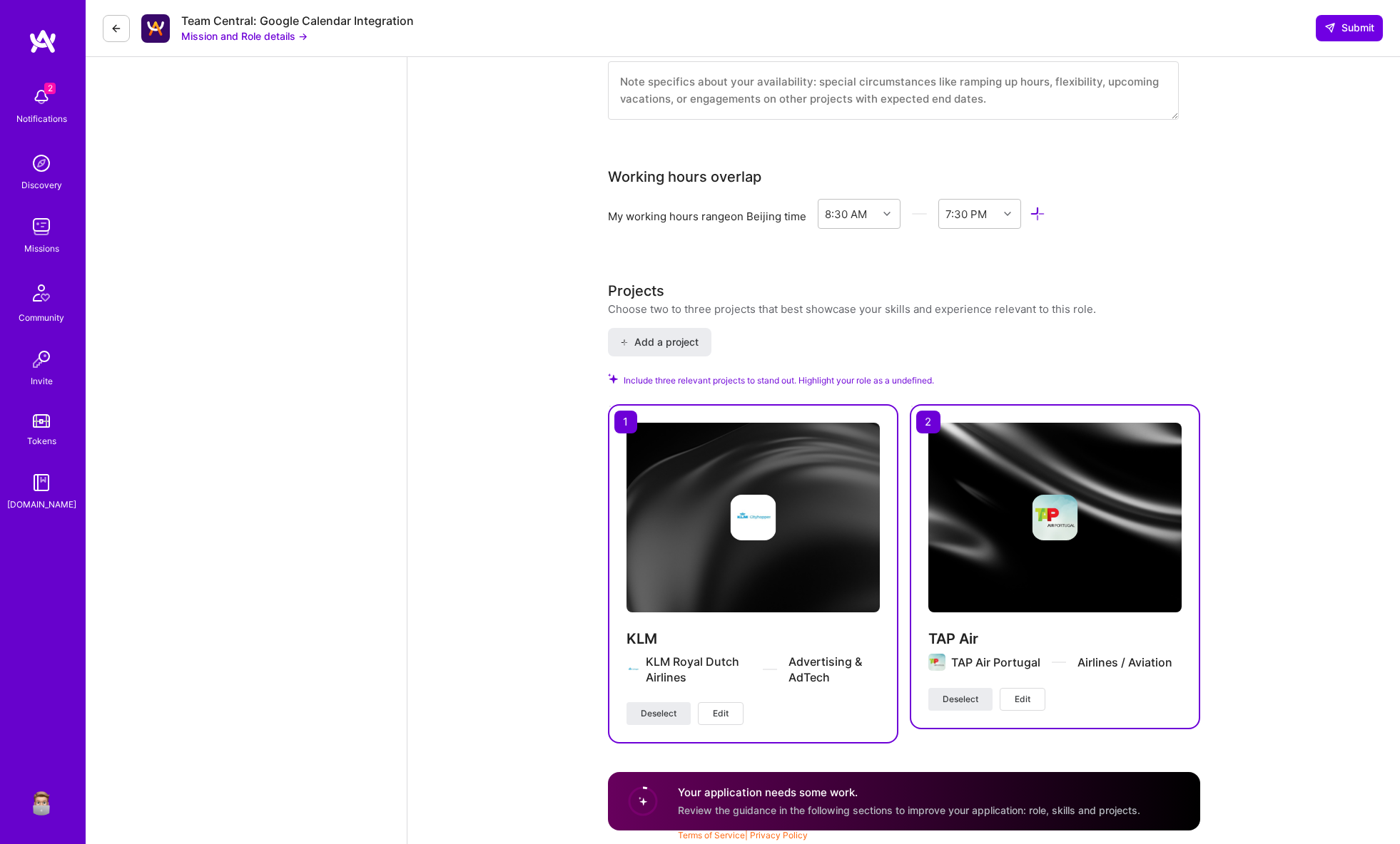
scroll to position [926, 0]
click at [1329, 37] on button "Submit" at bounding box center [1349, 28] width 67 height 26
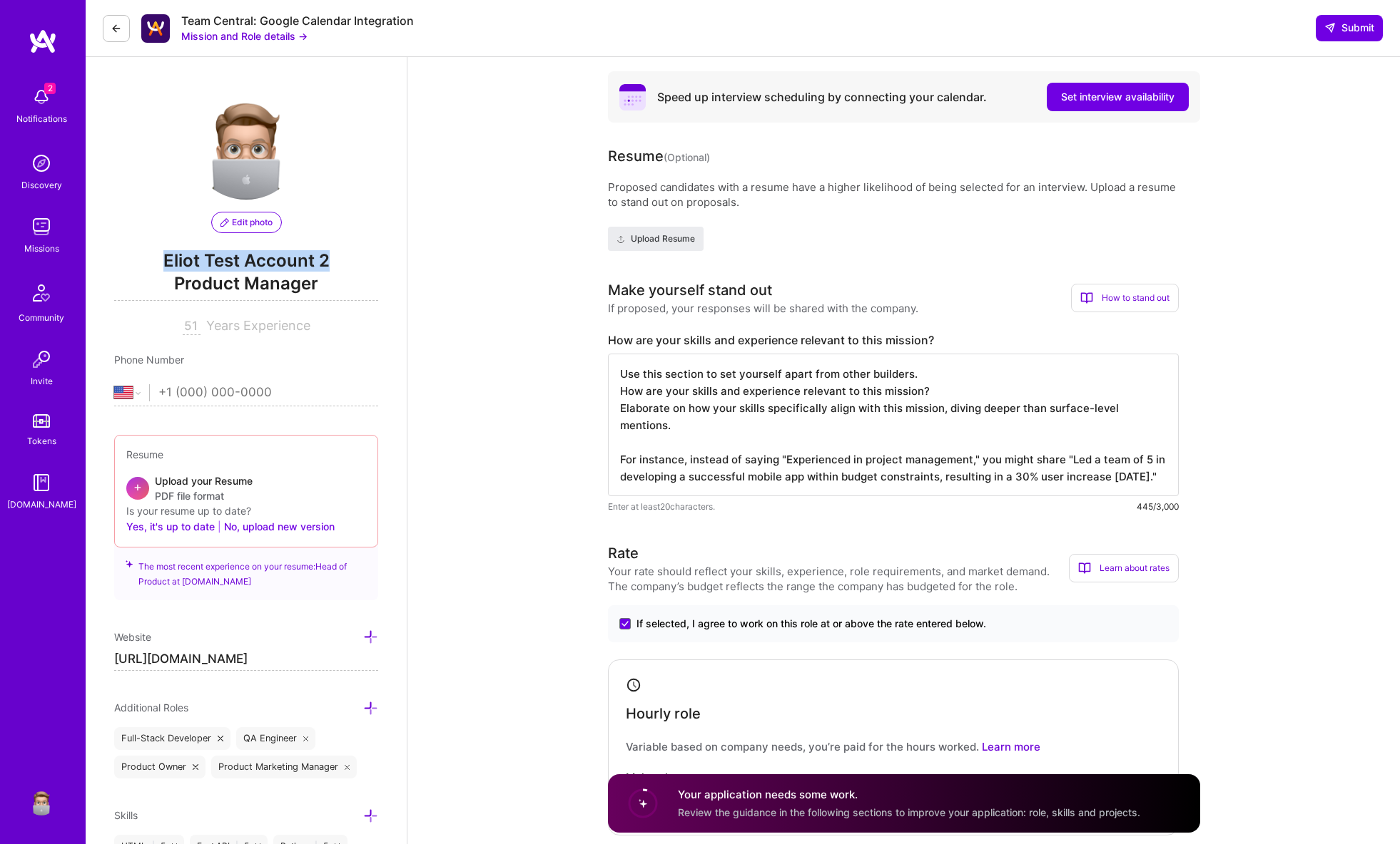
drag, startPoint x: 338, startPoint y: 261, endPoint x: 156, endPoint y: 259, distance: 182.0
click at [158, 258] on span "Eliot Test Account 2" at bounding box center [246, 261] width 264 height 21
copy span "Eliot Test Account 2"
click at [1338, 35] on button "Submit" at bounding box center [1349, 28] width 67 height 26
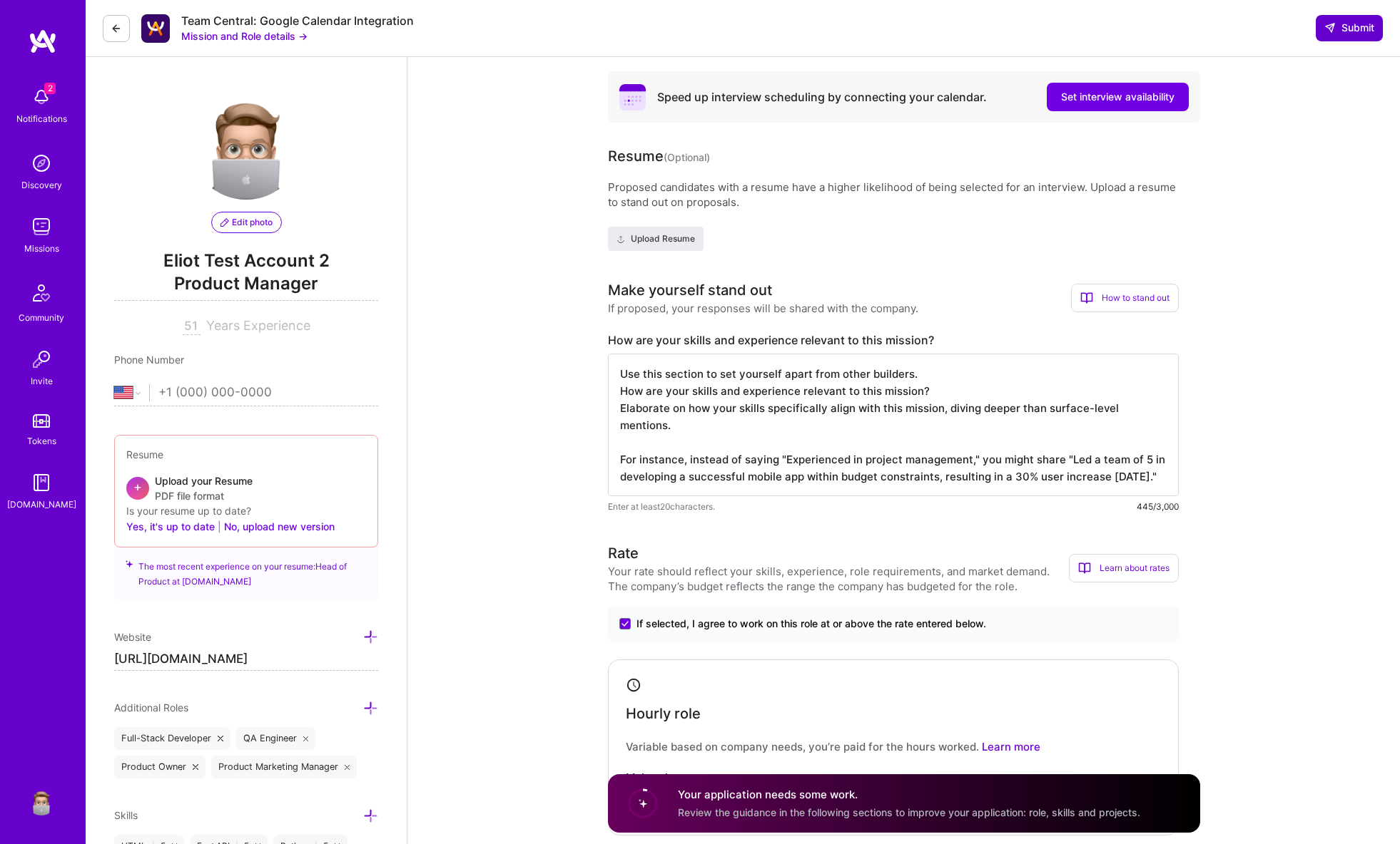
click at [1336, 27] on span "Submit" at bounding box center [1349, 27] width 50 height 14
click at [42, 793] on img at bounding box center [42, 802] width 29 height 29
